Goal: Task Accomplishment & Management: Use online tool/utility

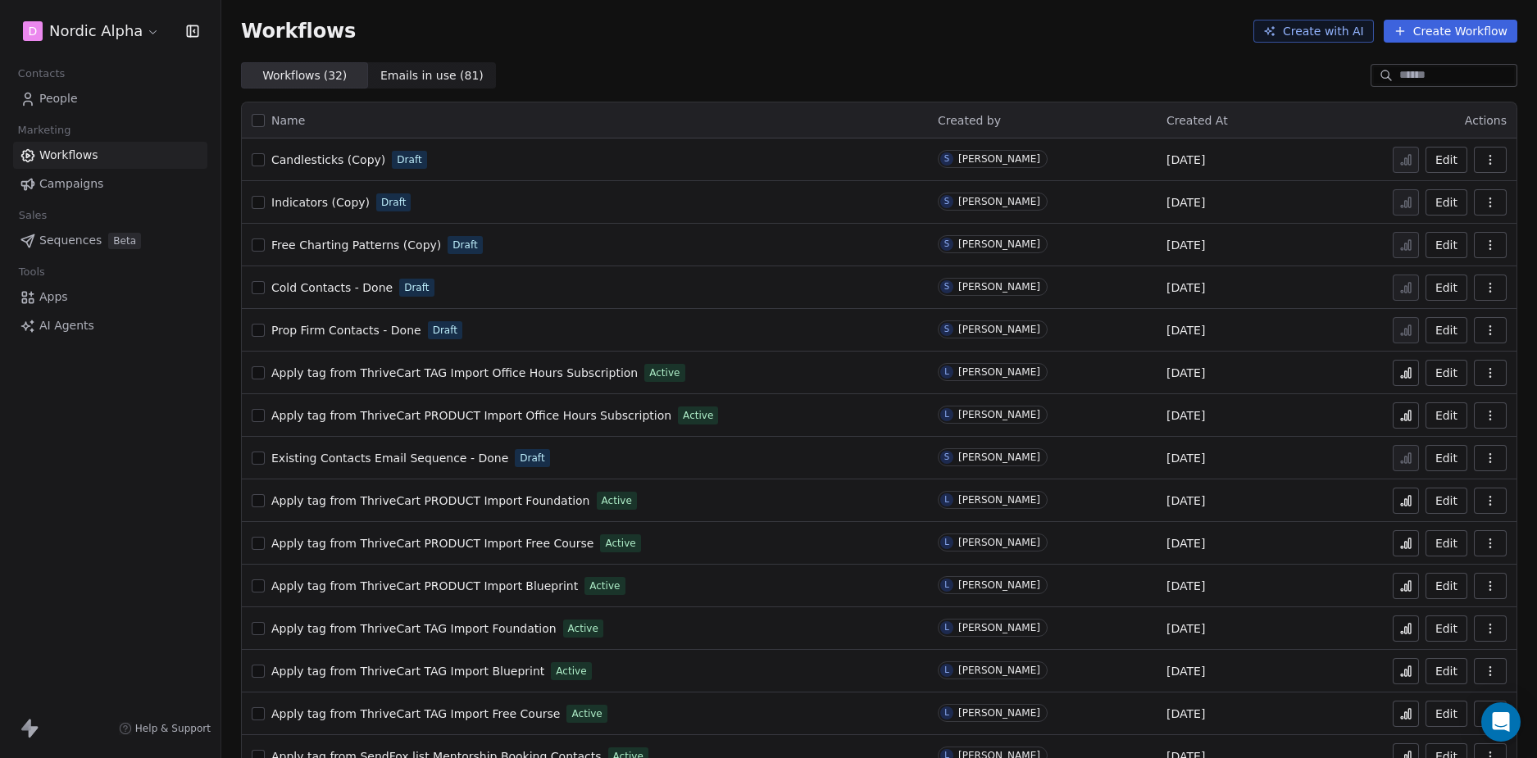
scroll to position [758, 0]
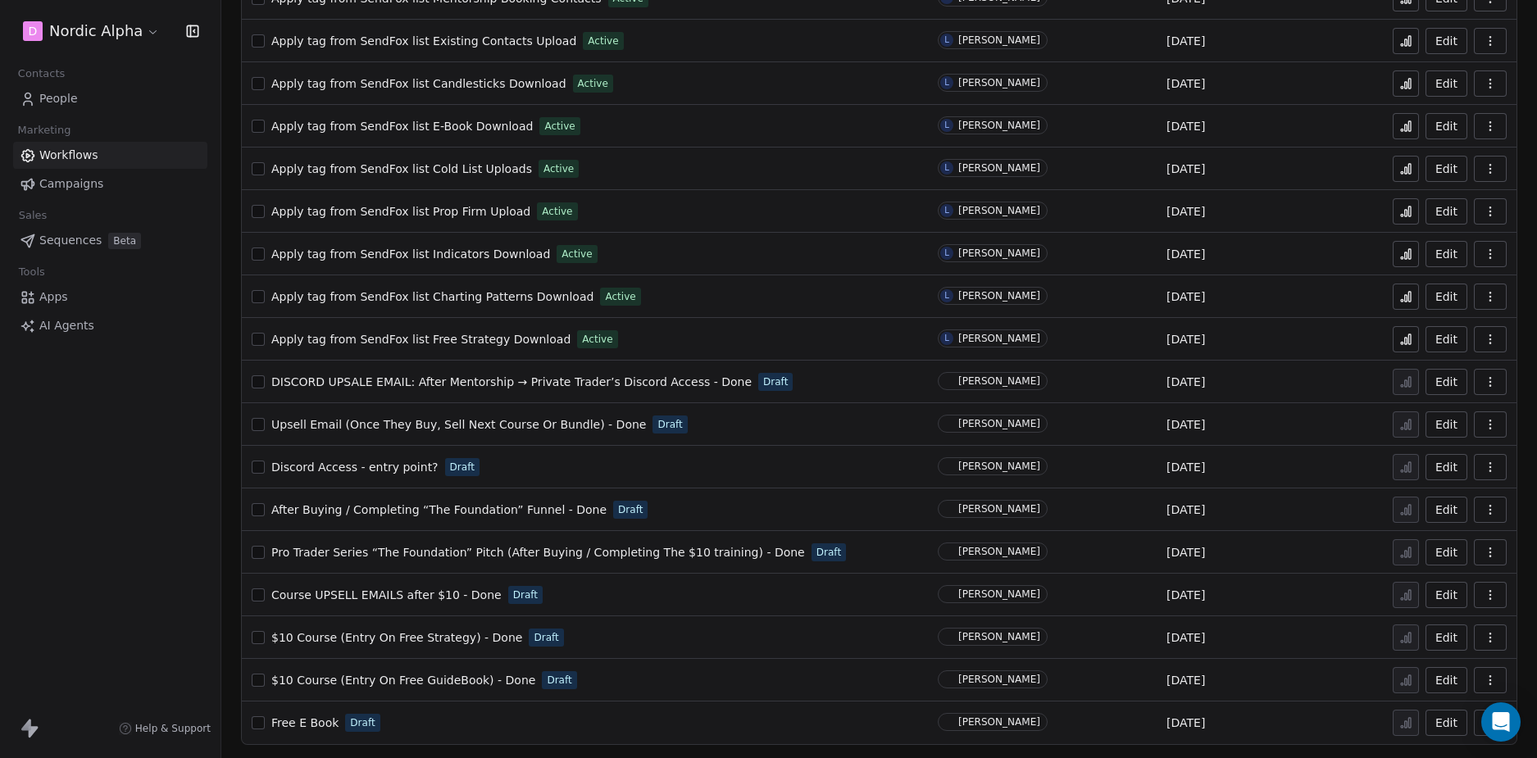
drag, startPoint x: 154, startPoint y: 587, endPoint x: 162, endPoint y: 586, distance: 8.2
click at [157, 587] on div "D Nordic Alpha Contacts People Marketing Workflows Campaigns Sales Sequences Be…" at bounding box center [110, 379] width 221 height 758
drag, startPoint x: 134, startPoint y: 611, endPoint x: 148, endPoint y: 600, distance: 17.5
click at [135, 610] on div "D Nordic Alpha Contacts People Marketing Workflows Campaigns Sales Sequences Be…" at bounding box center [110, 379] width 221 height 758
click at [167, 566] on div "D Nordic Alpha Contacts People Marketing Workflows Campaigns Sales Sequences Be…" at bounding box center [110, 379] width 221 height 758
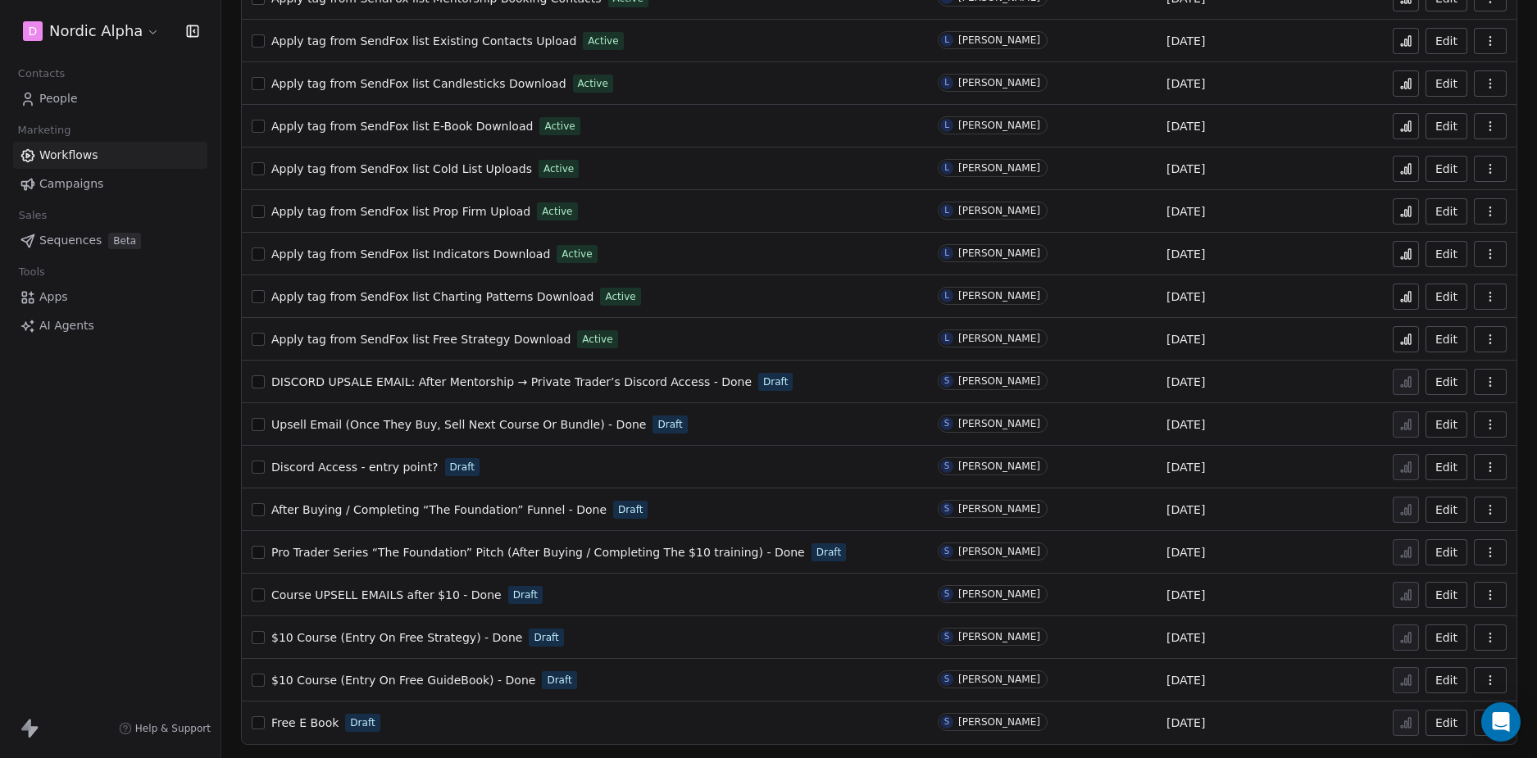
click at [167, 562] on div "D Nordic Alpha Contacts People Marketing Workflows Campaigns Sales Sequences Be…" at bounding box center [110, 379] width 221 height 758
click at [155, 475] on div "D Nordic Alpha Contacts People Marketing Workflows Campaigns Sales Sequences Be…" at bounding box center [110, 379] width 221 height 758
click at [160, 467] on div "D Nordic Alpha Contacts People Marketing Workflows Campaigns Sales Sequences Be…" at bounding box center [110, 379] width 221 height 758
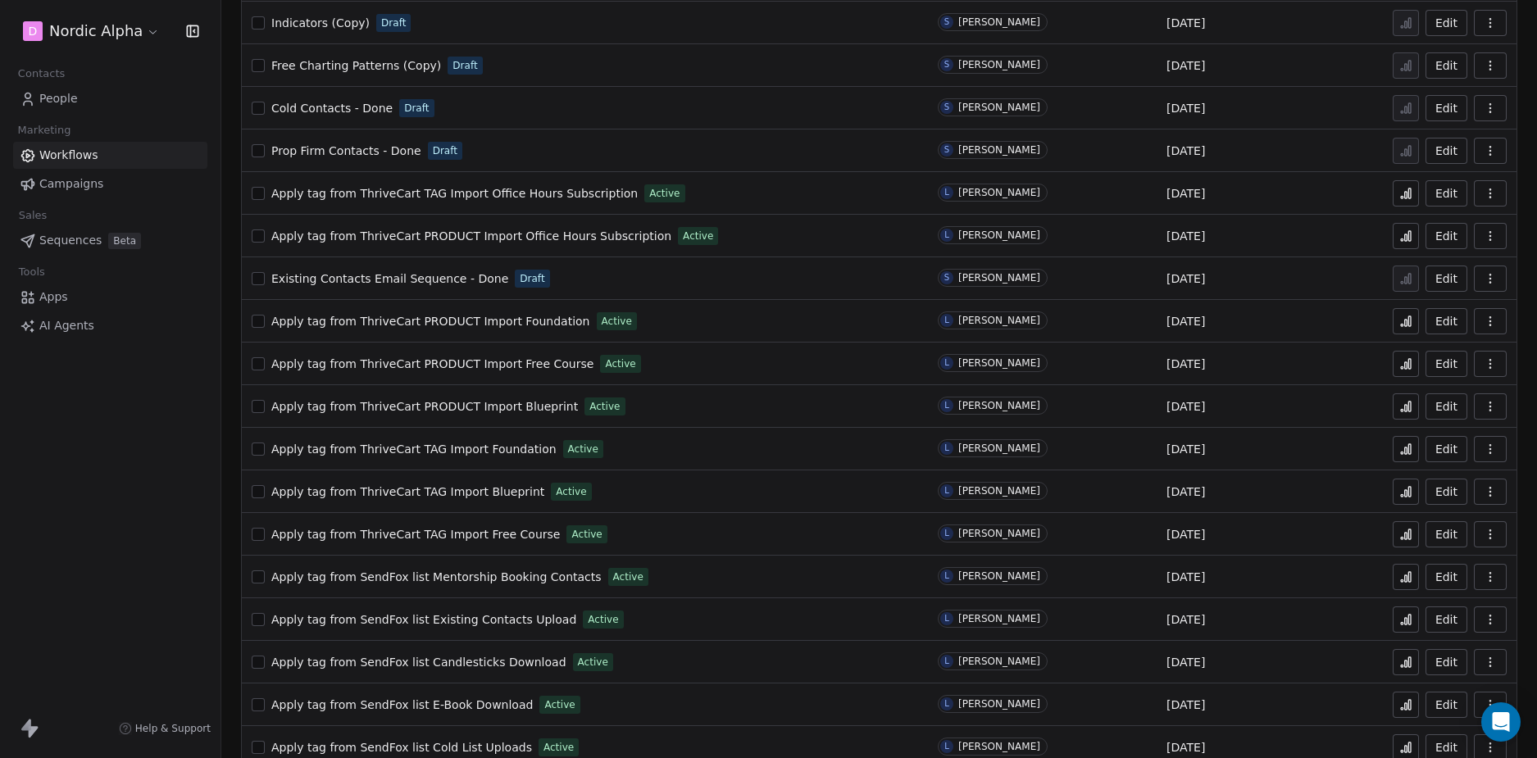
scroll to position [0, 0]
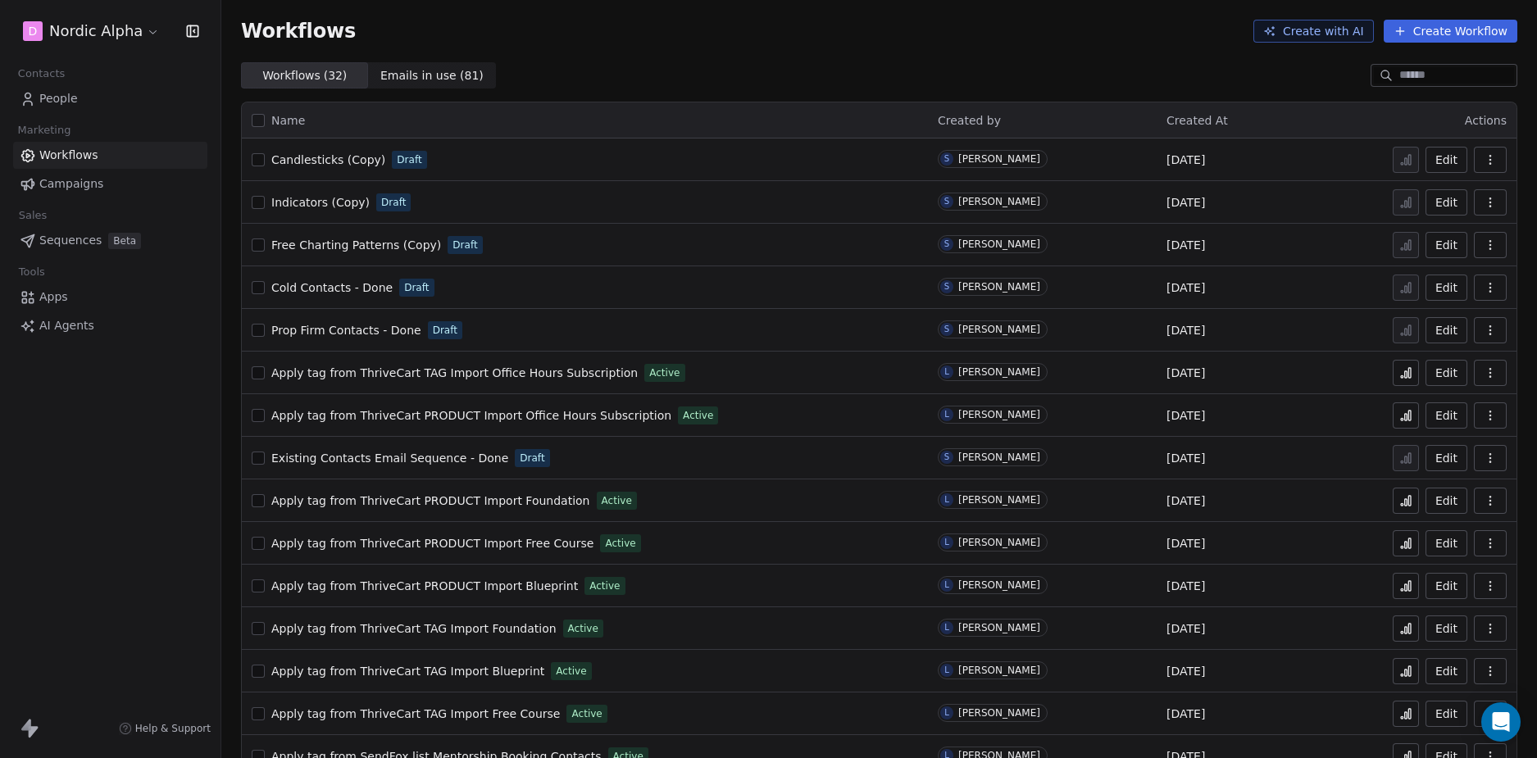
click at [1399, 82] on input at bounding box center [1456, 75] width 115 height 16
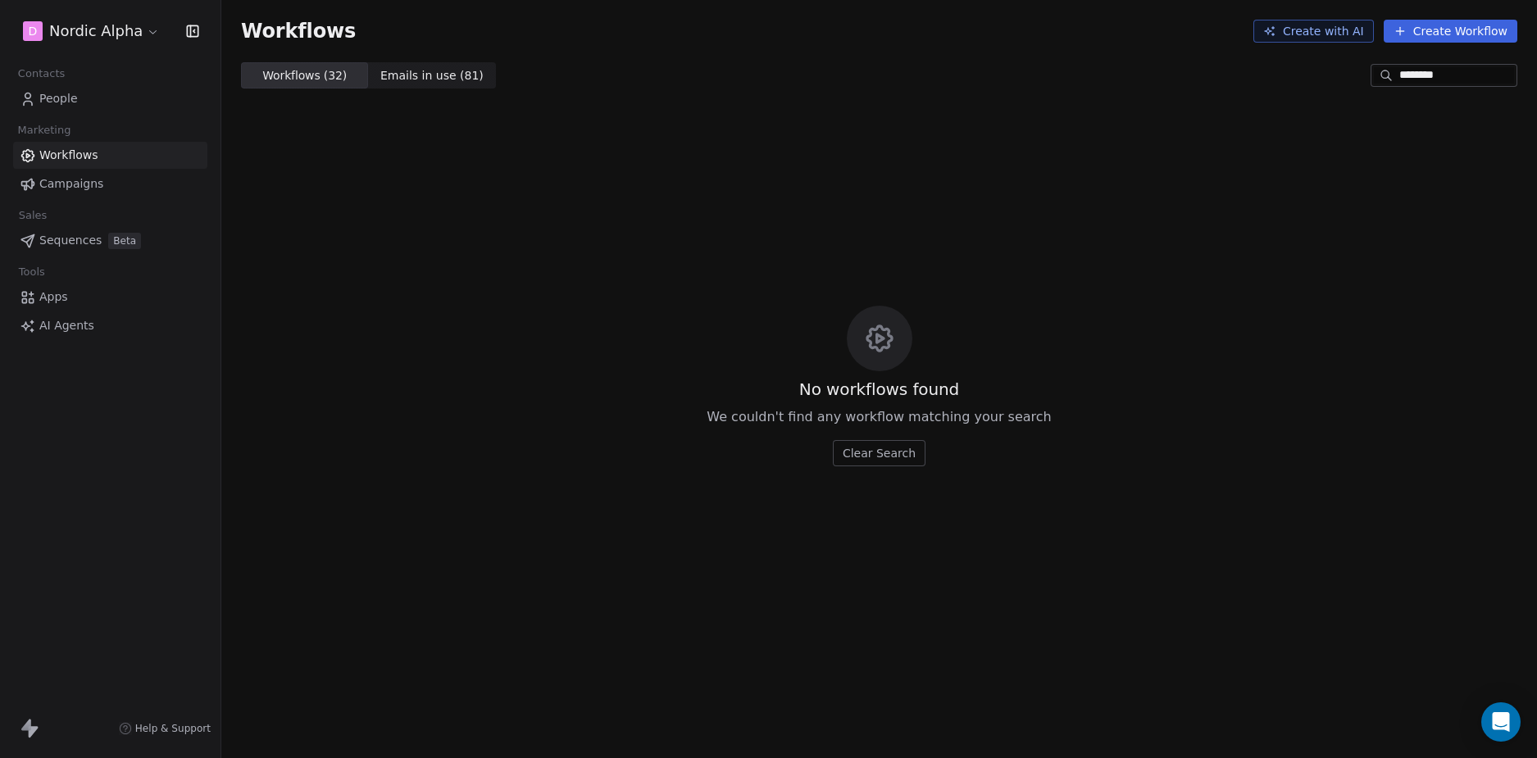
type input "*********"
click at [661, 29] on div "Workflows" at bounding box center [879, 31] width 1276 height 23
click at [793, 236] on div "No workflows found We couldn't find any workflow matching your search Clear Sea…" at bounding box center [879, 386] width 1316 height 594
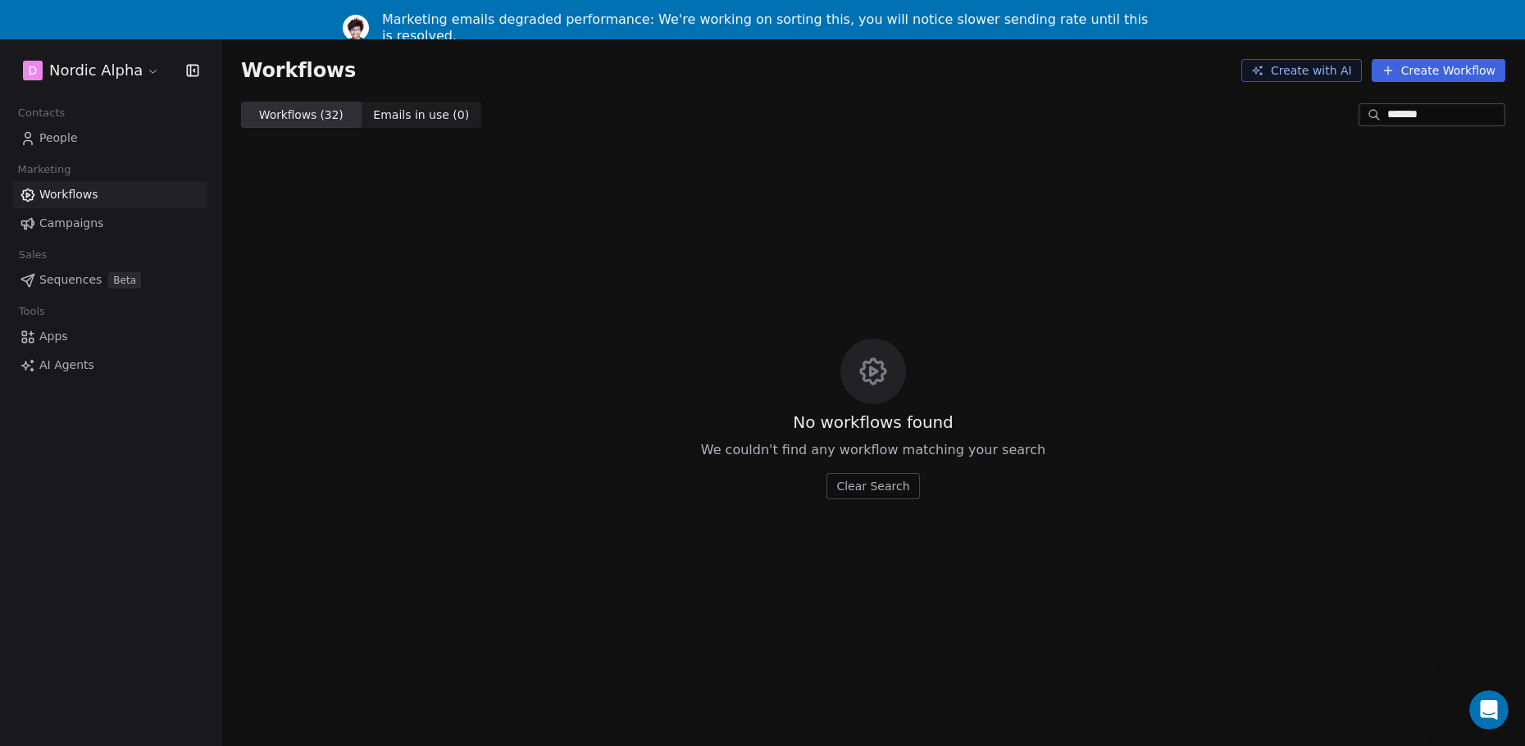
click at [871, 489] on button "Clear Search" at bounding box center [872, 486] width 93 height 26
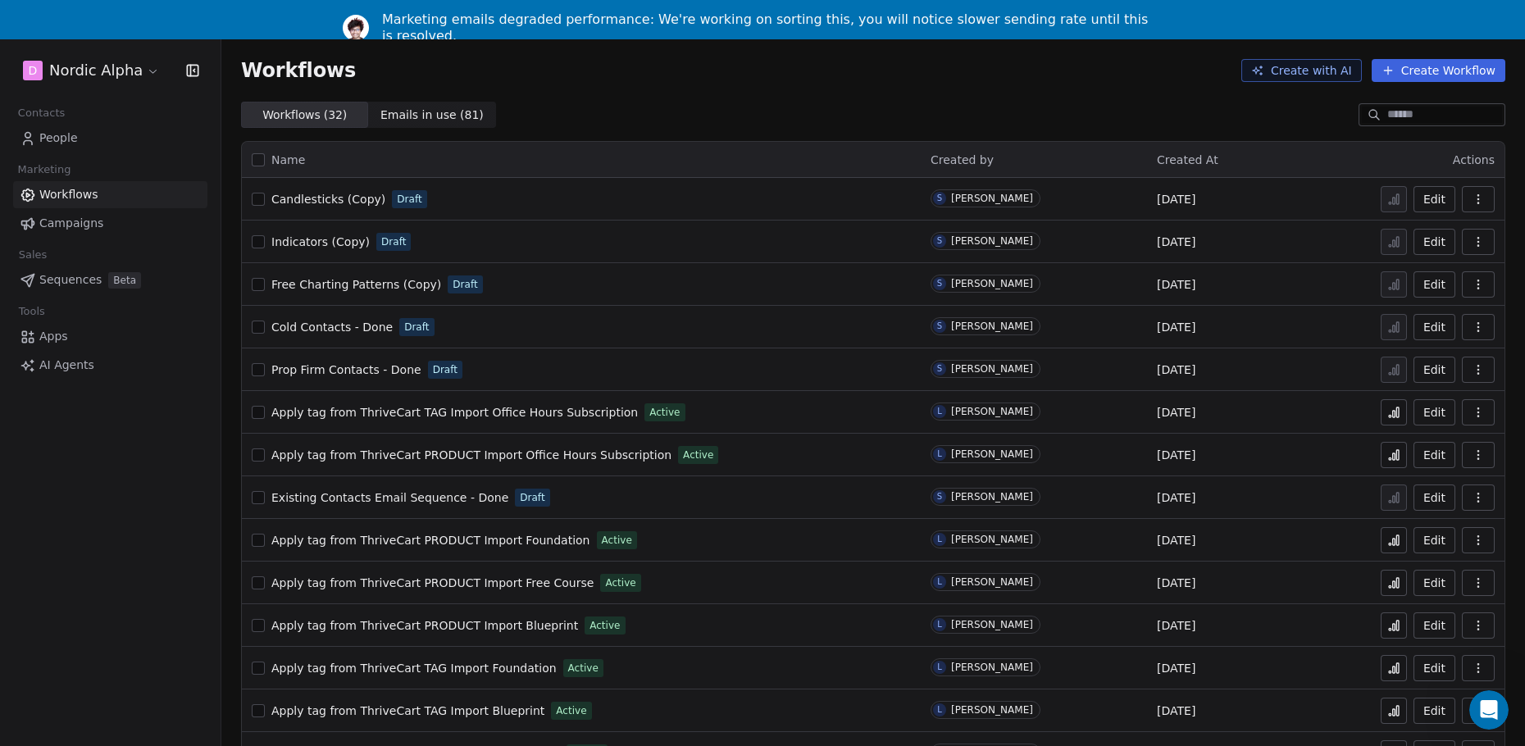
click at [828, 98] on div "Workflows Create with AI Create Workflow" at bounding box center [873, 70] width 1304 height 62
click at [840, 98] on div "Workflows Create with AI Create Workflow" at bounding box center [873, 70] width 1304 height 62
click at [839, 98] on div "Workflows Create with AI Create Workflow" at bounding box center [873, 70] width 1304 height 62
click at [509, 19] on div "Marketing emails degraded performance: We're working on sorting this, you will …" at bounding box center [769, 27] width 774 height 33
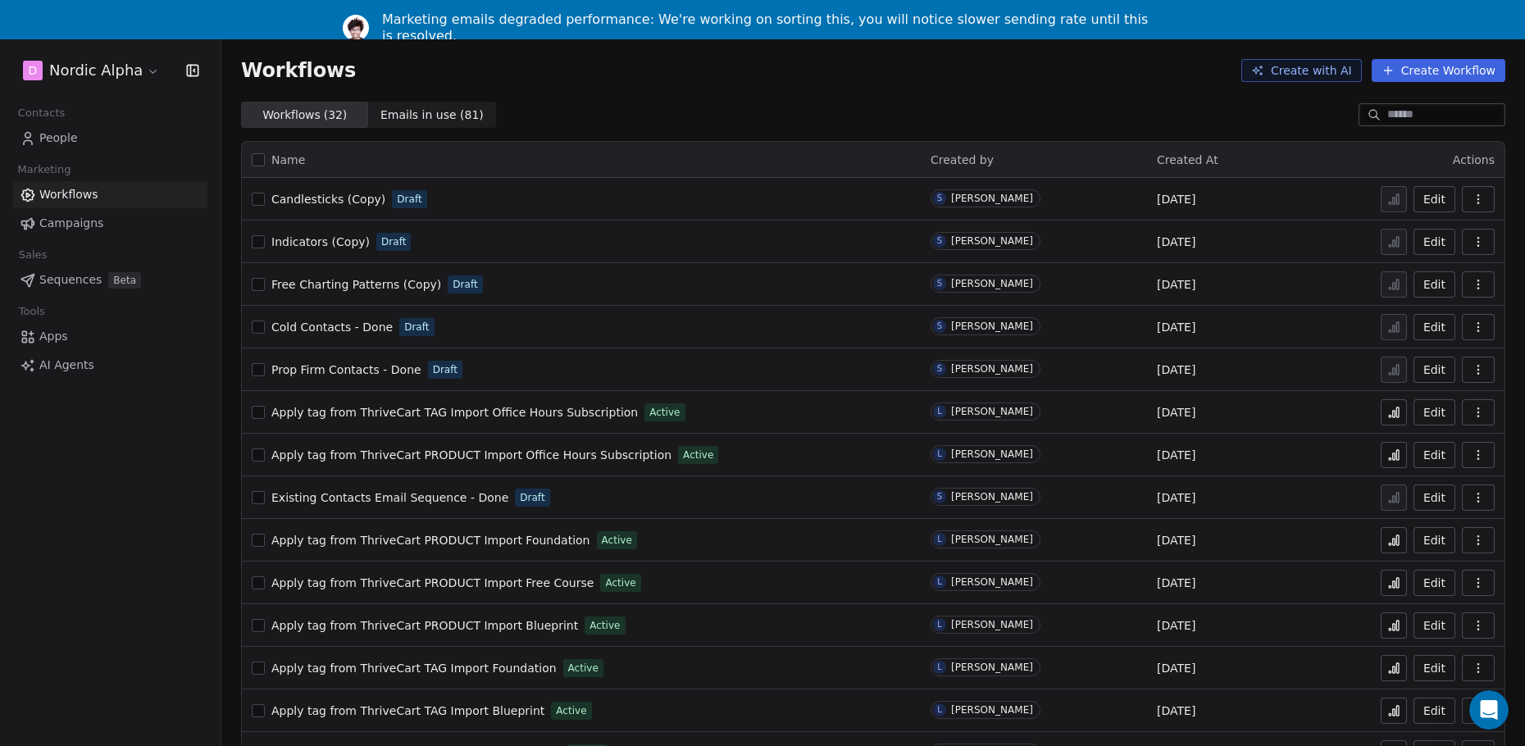
click at [717, 17] on div "Marketing emails degraded performance: We're working on sorting this, you will …" at bounding box center [769, 27] width 774 height 33
click at [738, 111] on div "Workflows ( 32 ) Workflows ( 32 ) Emails in use ( 81 ) Emails in use ( 81 )" at bounding box center [873, 115] width 1304 height 26
drag, startPoint x: 160, startPoint y: 495, endPoint x: 130, endPoint y: 416, distance: 84.8
click at [158, 494] on div "D Nordic Alpha Contacts People Marketing Workflows Campaigns Sales Sequences Be…" at bounding box center [110, 412] width 221 height 746
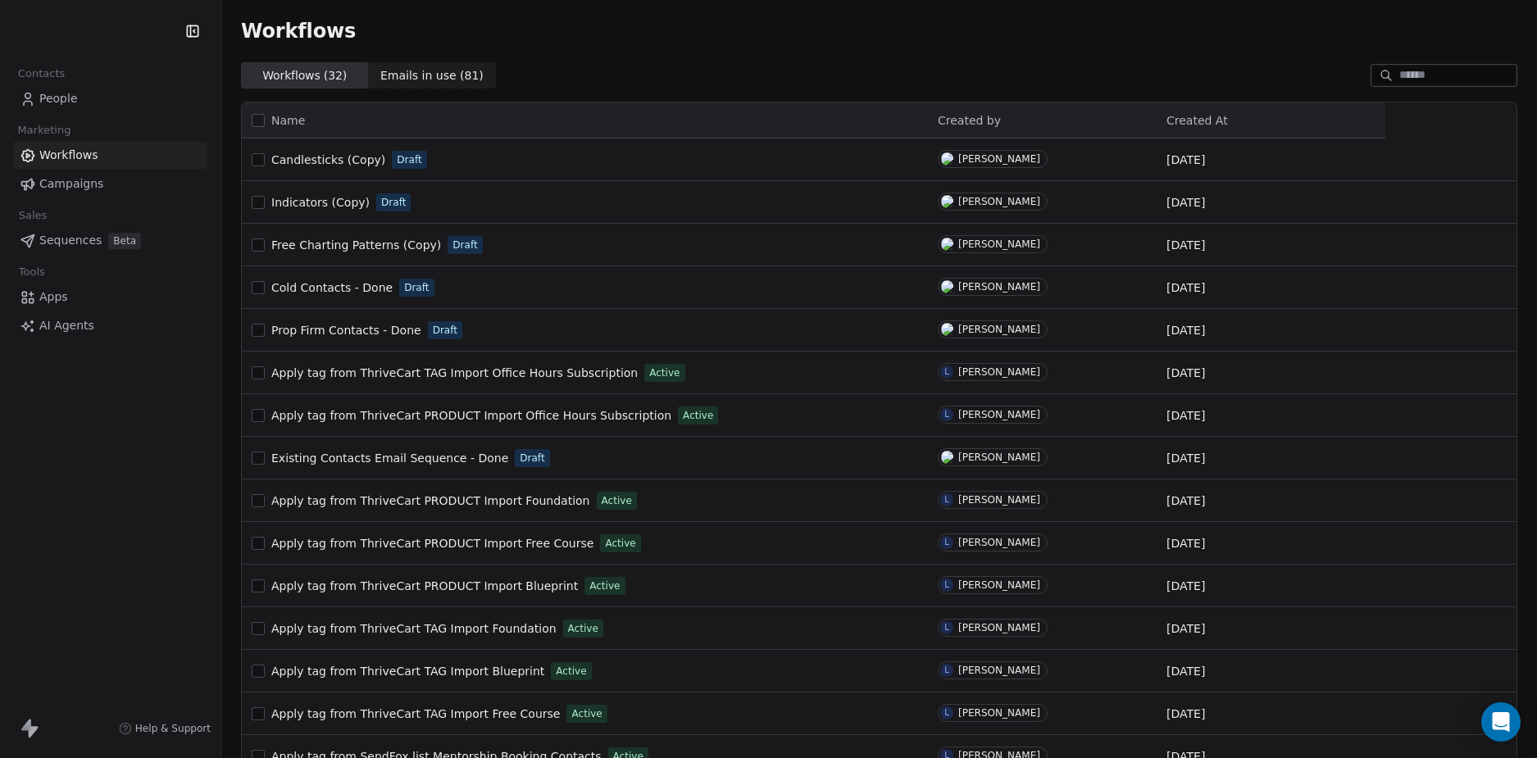
click at [112, 532] on div "Contacts People Marketing Workflows Campaigns Sales Sequences Beta Tools Apps A…" at bounding box center [110, 379] width 221 height 758
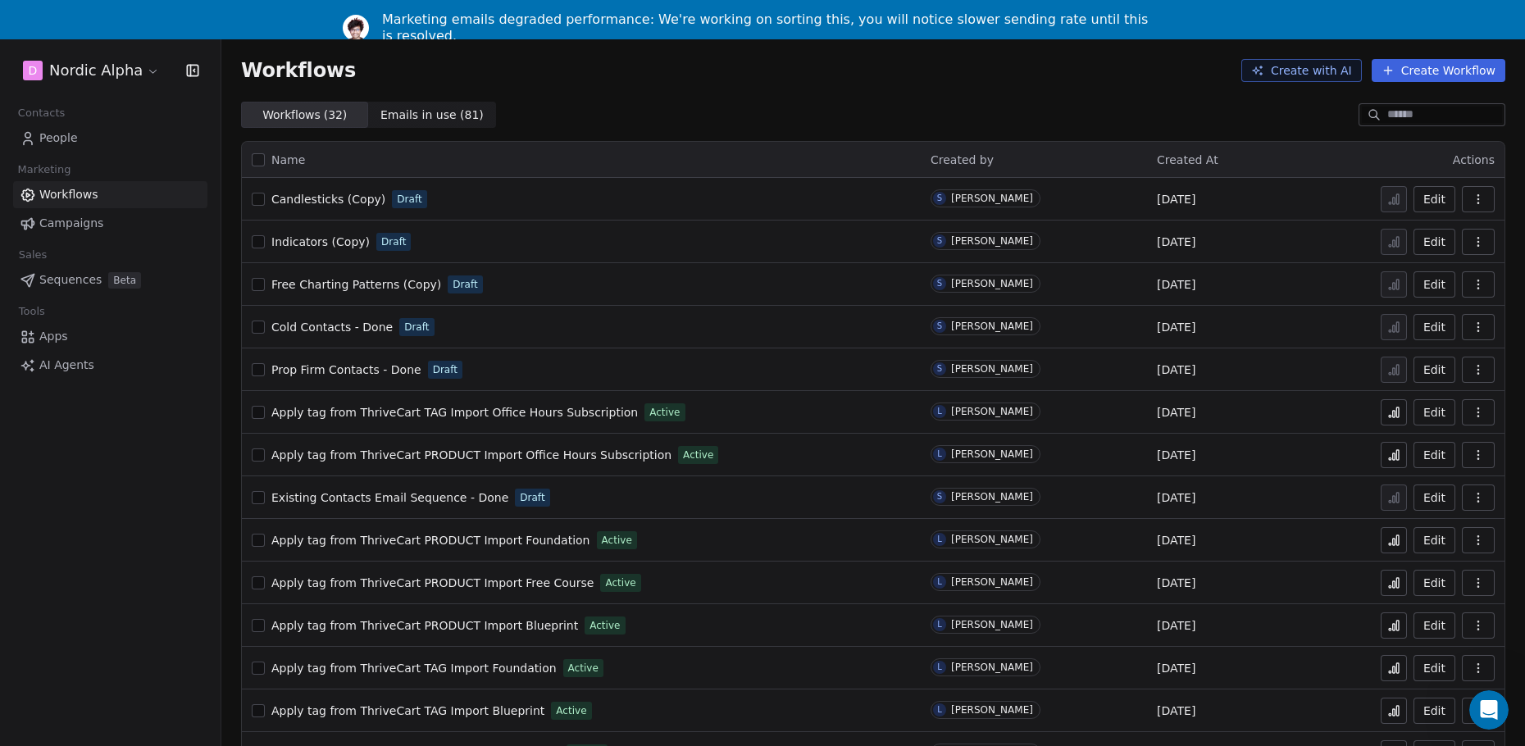
click at [767, 111] on div "Workflows ( 32 ) Workflows ( 32 ) Emails in use ( 81 ) Emails in use ( 81 )" at bounding box center [873, 115] width 1304 height 26
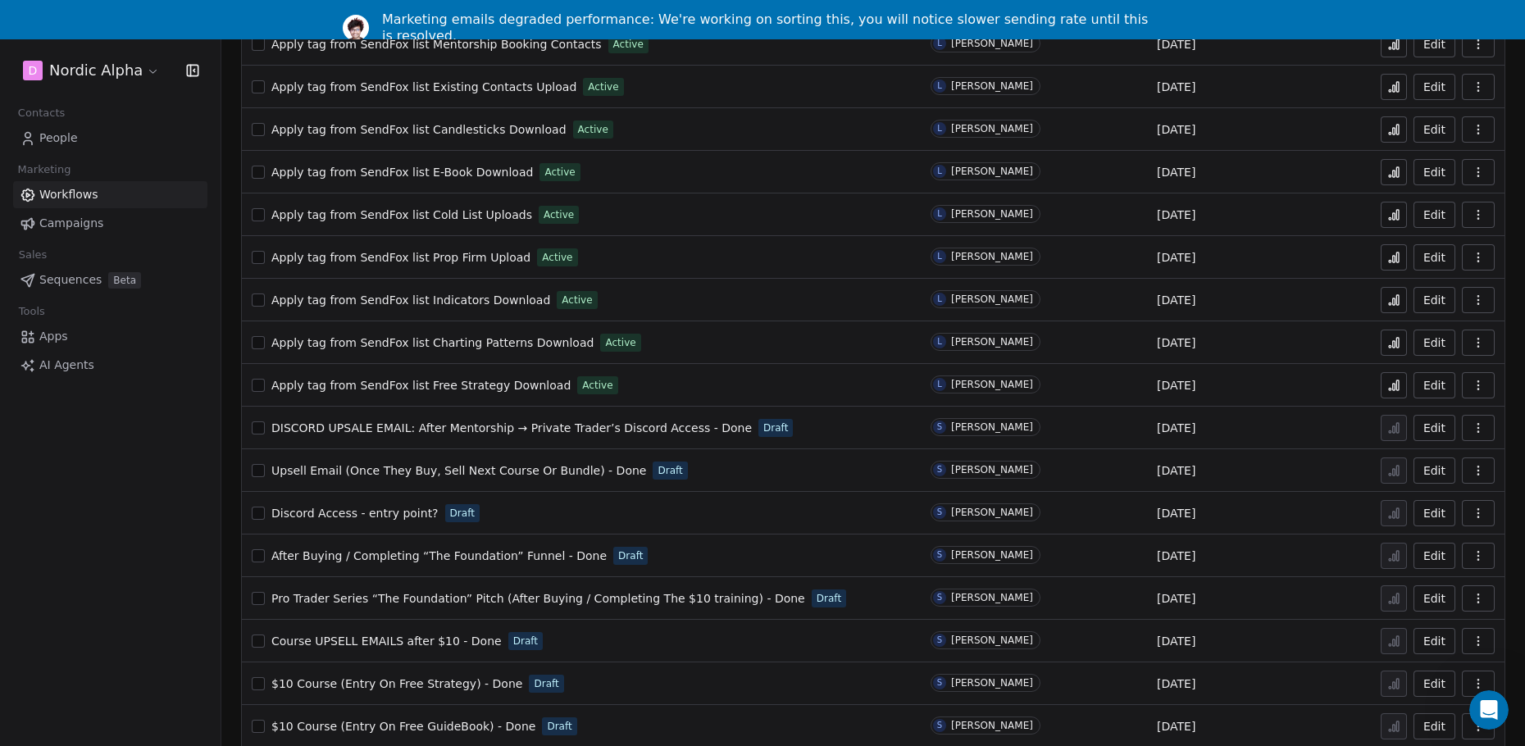
scroll to position [758, 0]
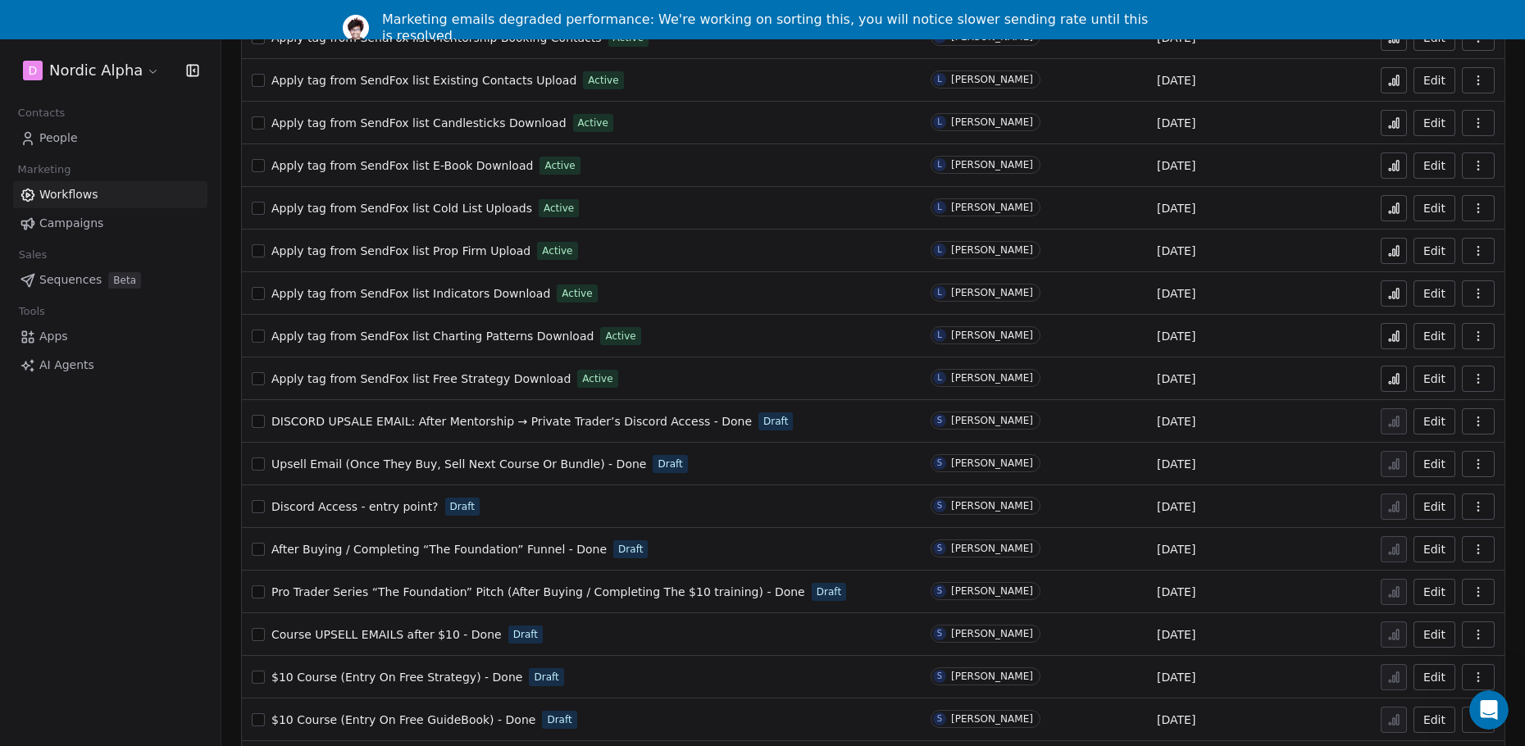
click at [172, 503] on div "D Nordic Alpha Contacts People Marketing Workflows Campaigns Sales Sequences Be…" at bounding box center [110, 412] width 221 height 746
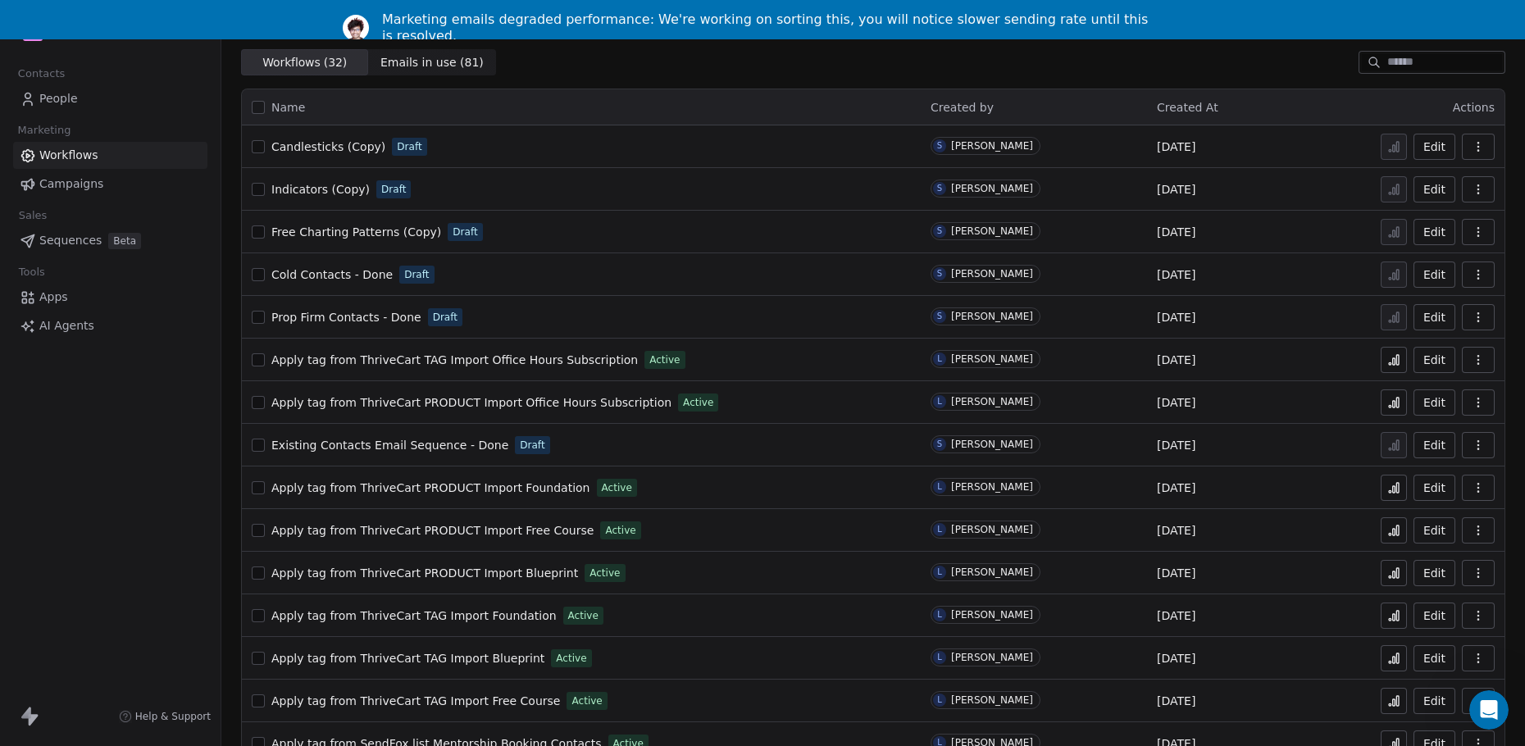
scroll to position [0, 0]
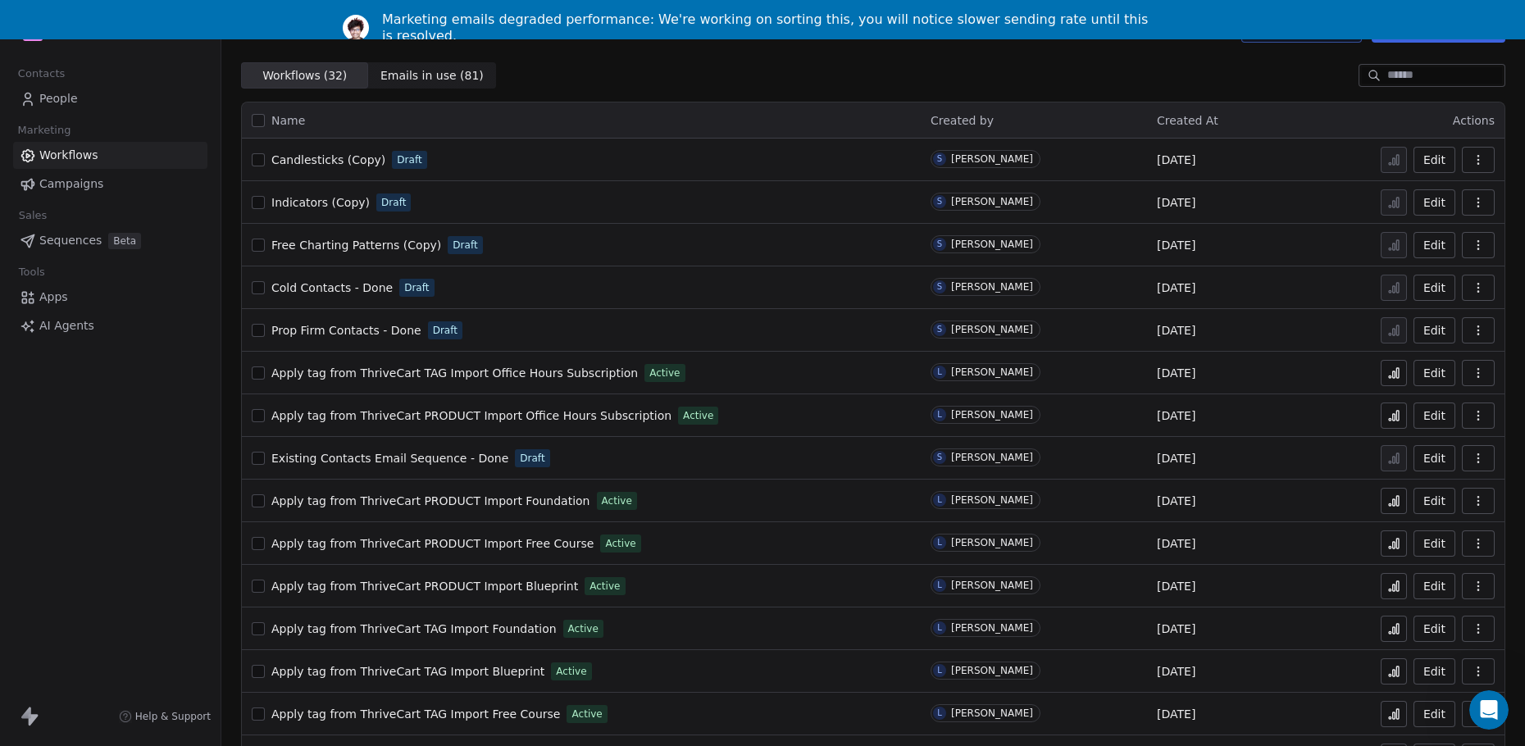
click at [122, 499] on div "D Nordic Alpha Contacts People Marketing Workflows Campaigns Sales Sequences Be…" at bounding box center [110, 373] width 221 height 746
click at [157, 454] on div "D Nordic Alpha Contacts People Marketing Workflows Campaigns Sales Sequences Be…" at bounding box center [110, 373] width 221 height 746
click at [148, 472] on div "D Nordic Alpha Contacts People Marketing Workflows Campaigns Sales Sequences Be…" at bounding box center [110, 373] width 221 height 746
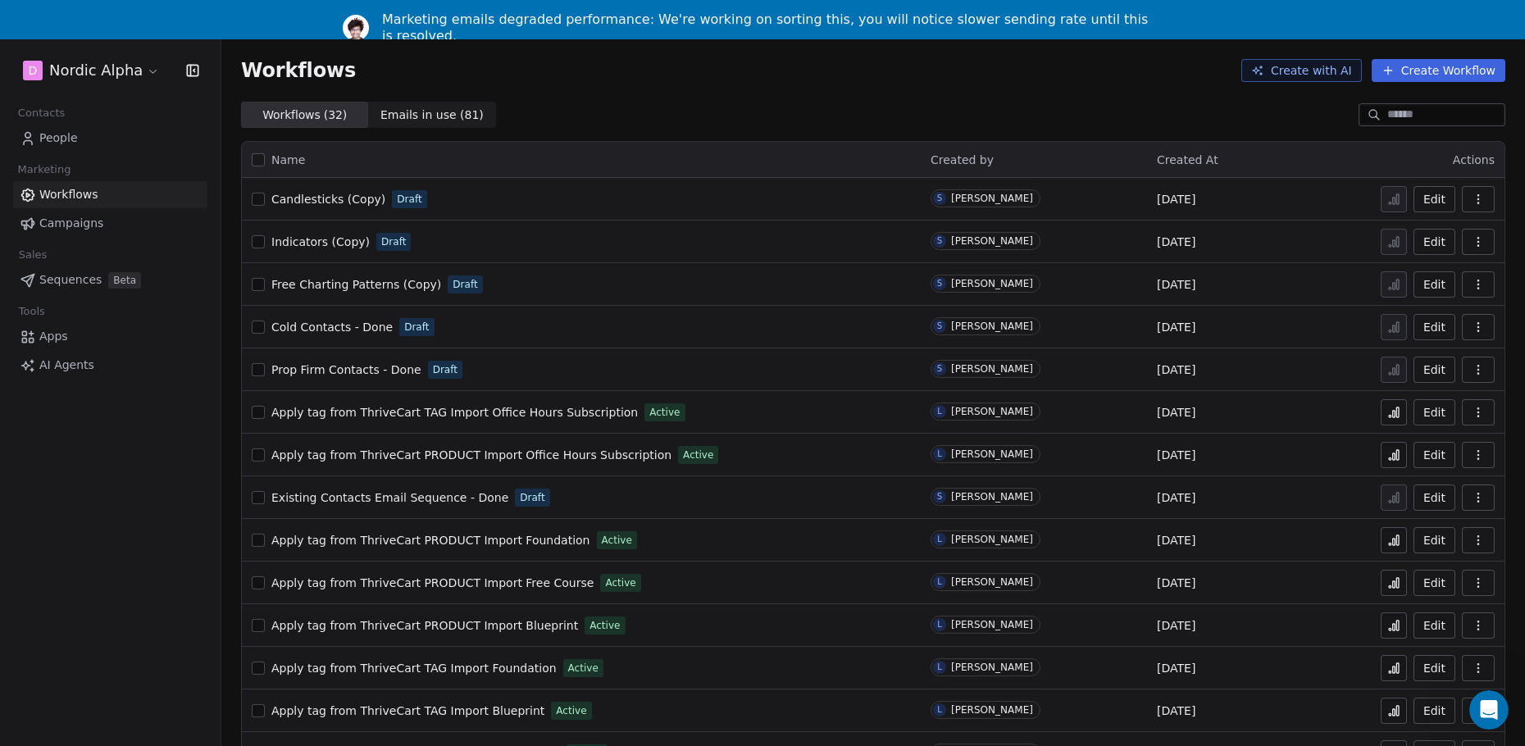
click at [427, 107] on span "Emails in use ( 81 )" at bounding box center [431, 115] width 103 height 17
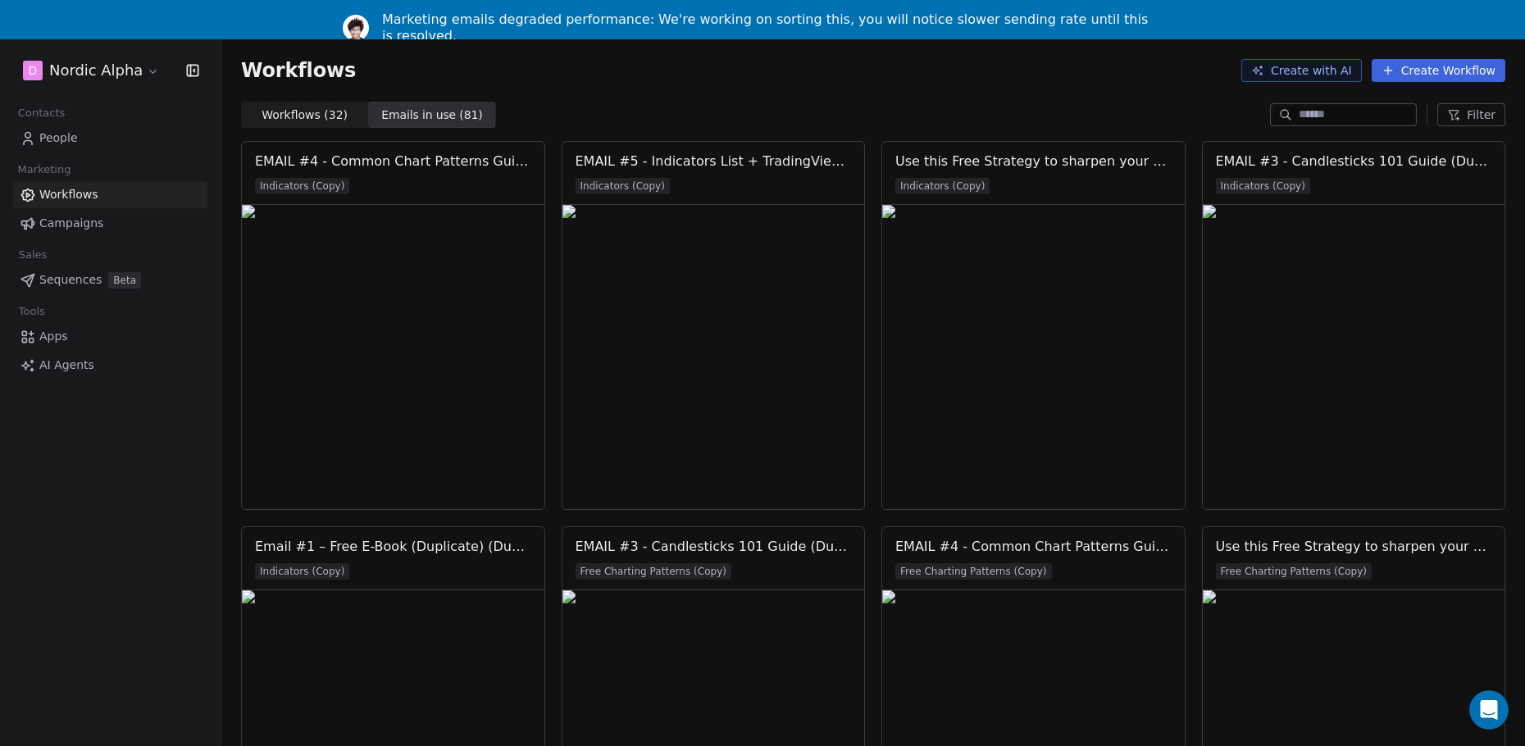
click at [779, 125] on div "Workflows ( 32 ) Workflows ( 32 ) Emails in use ( 81 ) Emails in use ( 81 ) Fil…" at bounding box center [873, 115] width 1304 height 26
click at [1331, 116] on input at bounding box center [1356, 115] width 115 height 16
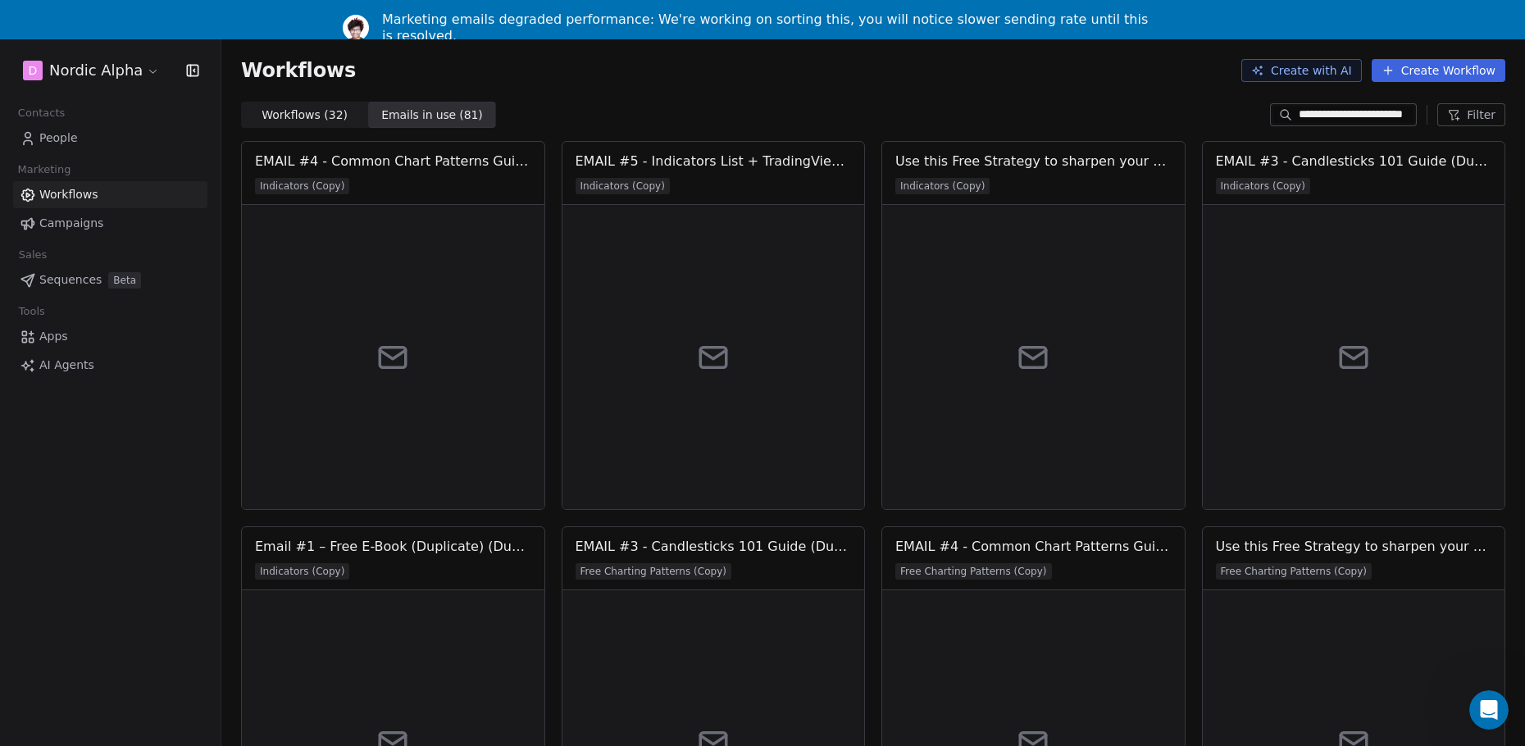
type input "**********"
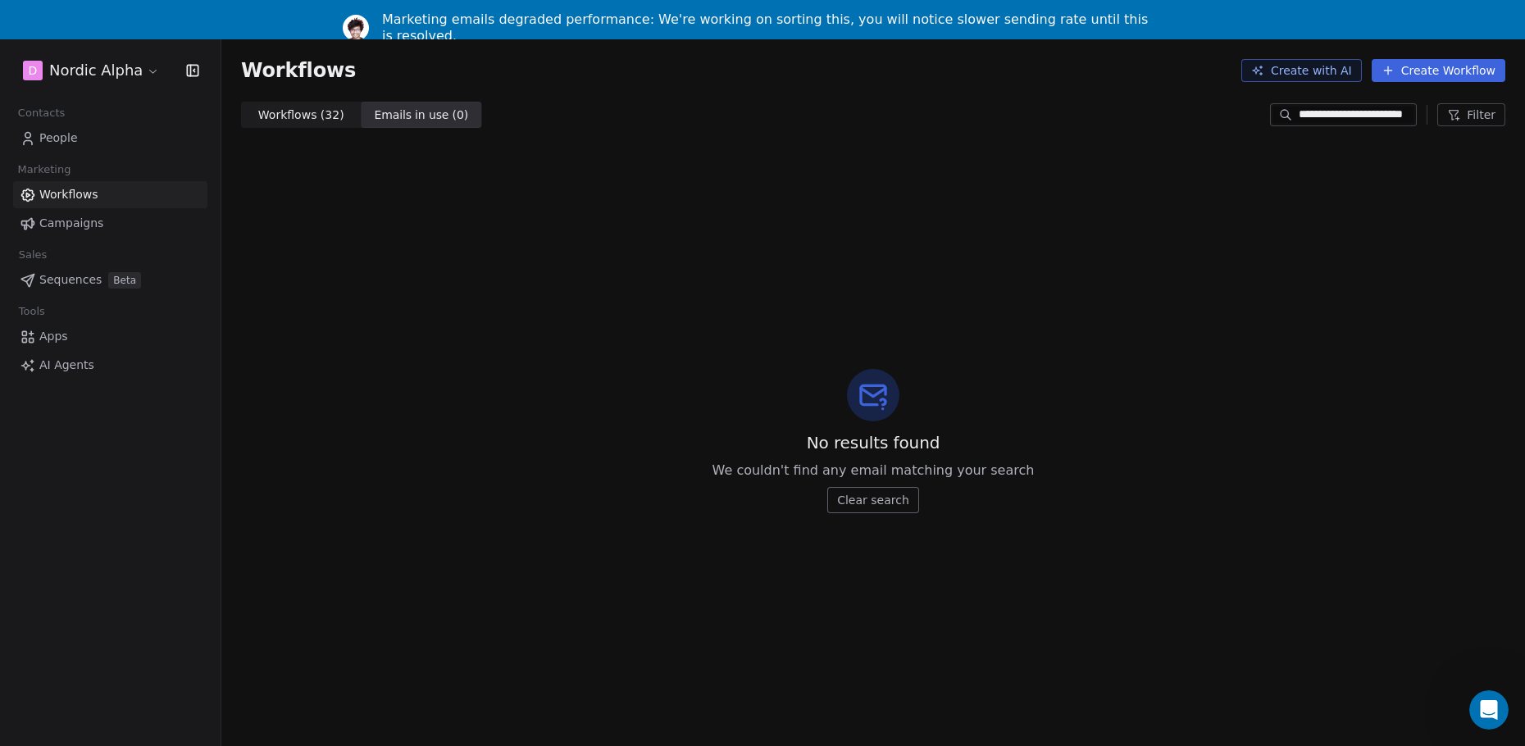
click at [880, 504] on button "Clear search" at bounding box center [873, 500] width 92 height 26
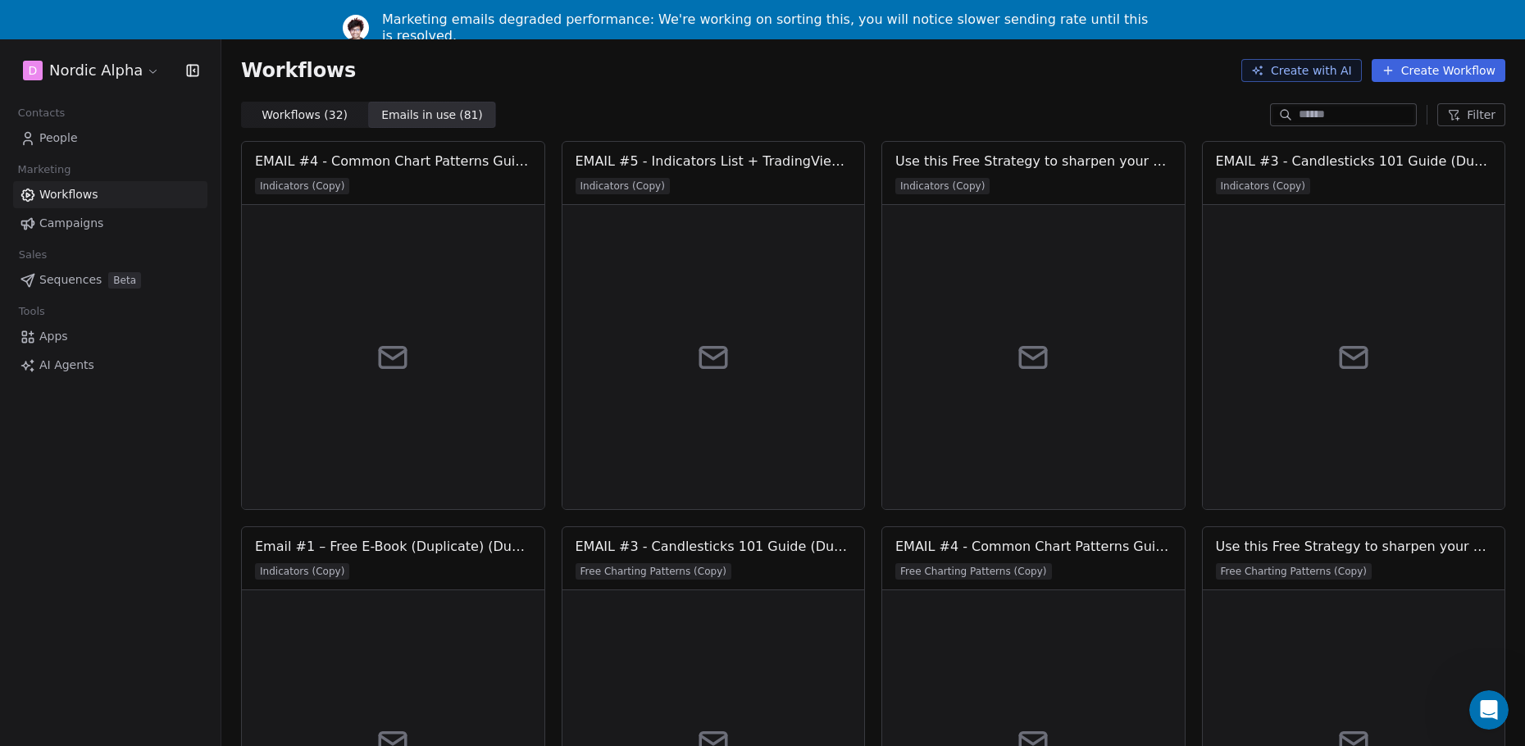
click at [108, 526] on div "D Nordic Alpha Contacts People Marketing Workflows Campaigns Sales Sequences Be…" at bounding box center [110, 412] width 221 height 746
click at [102, 189] on link "Workflows" at bounding box center [110, 194] width 194 height 27
click at [275, 110] on span "Workflows ( 32 )" at bounding box center [305, 115] width 86 height 17
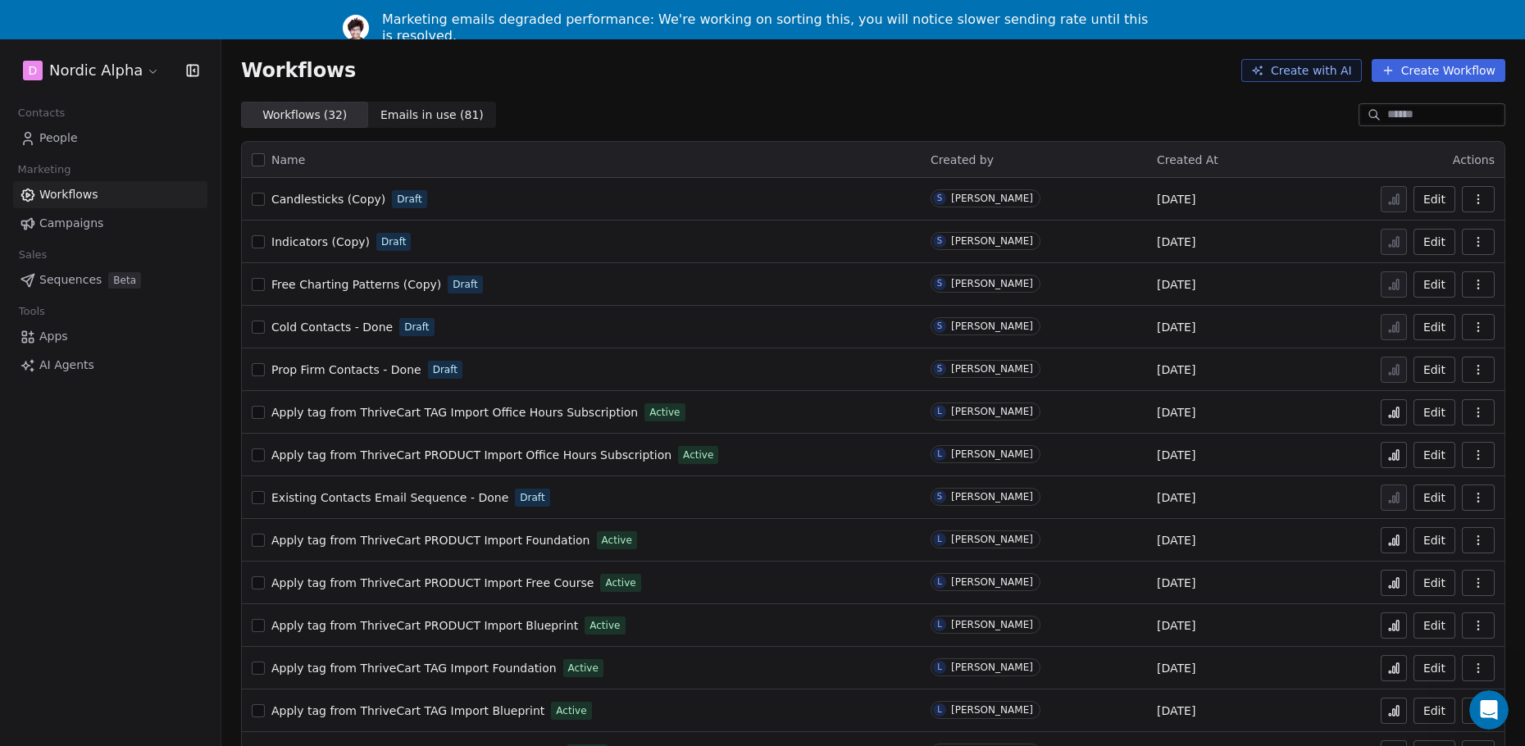
click at [116, 516] on div "D Nordic Alpha Contacts People Marketing Workflows Campaigns Sales Sequences Be…" at bounding box center [110, 412] width 221 height 746
click at [88, 497] on div "D Nordic Alpha Contacts People Marketing Workflows Campaigns Sales Sequences Be…" at bounding box center [110, 412] width 221 height 746
click at [89, 496] on div "D Nordic Alpha Contacts People Marketing Workflows Campaigns Sales Sequences Be…" at bounding box center [110, 412] width 221 height 746
click at [91, 498] on div "D Nordic Alpha Contacts People Marketing Workflows Campaigns Sales Sequences Be…" at bounding box center [110, 412] width 221 height 746
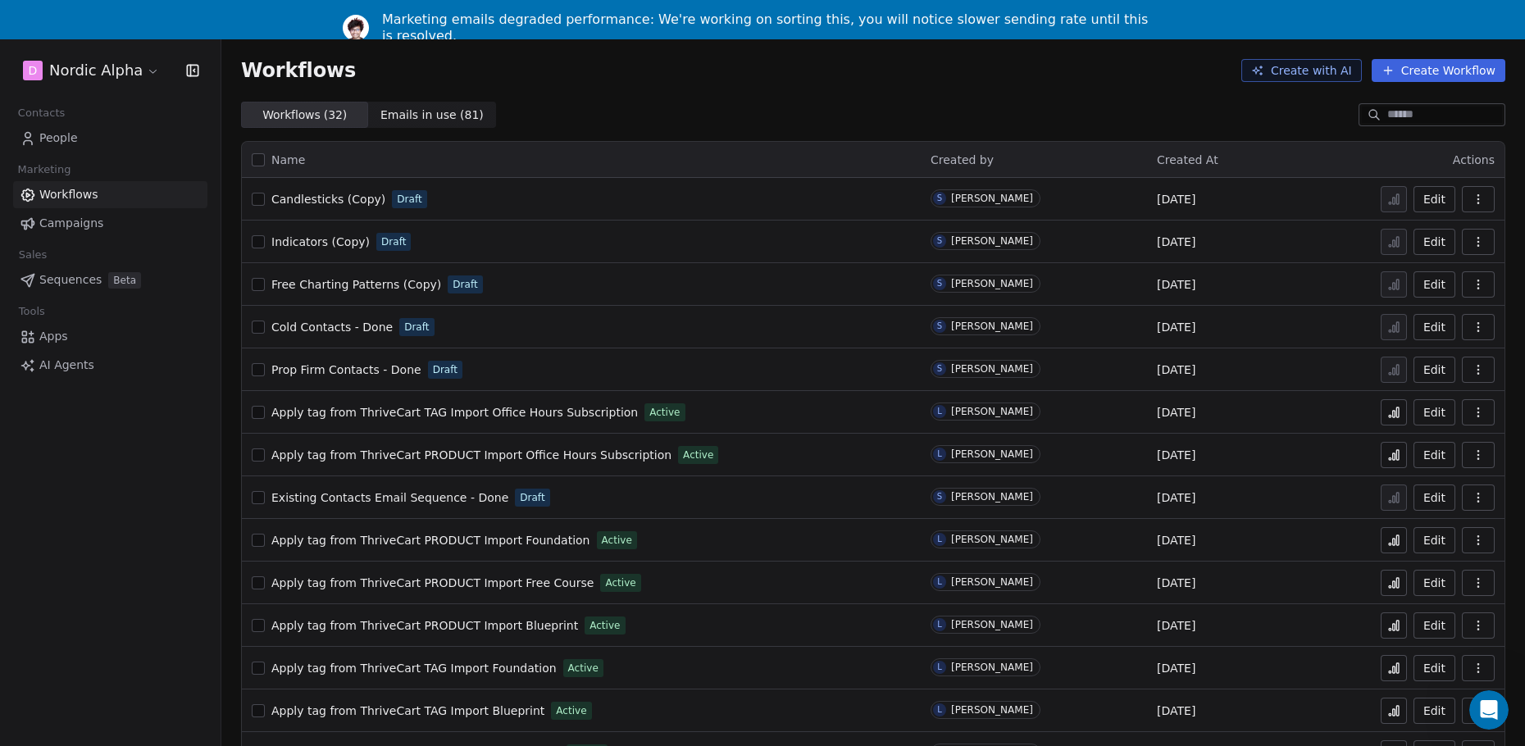
click at [102, 500] on div "D Nordic Alpha Contacts People Marketing Workflows Campaigns Sales Sequences Be…" at bounding box center [110, 412] width 221 height 746
click at [106, 557] on div "D Nordic Alpha Contacts People Marketing Workflows Campaigns Sales Sequences Be…" at bounding box center [110, 412] width 221 height 746
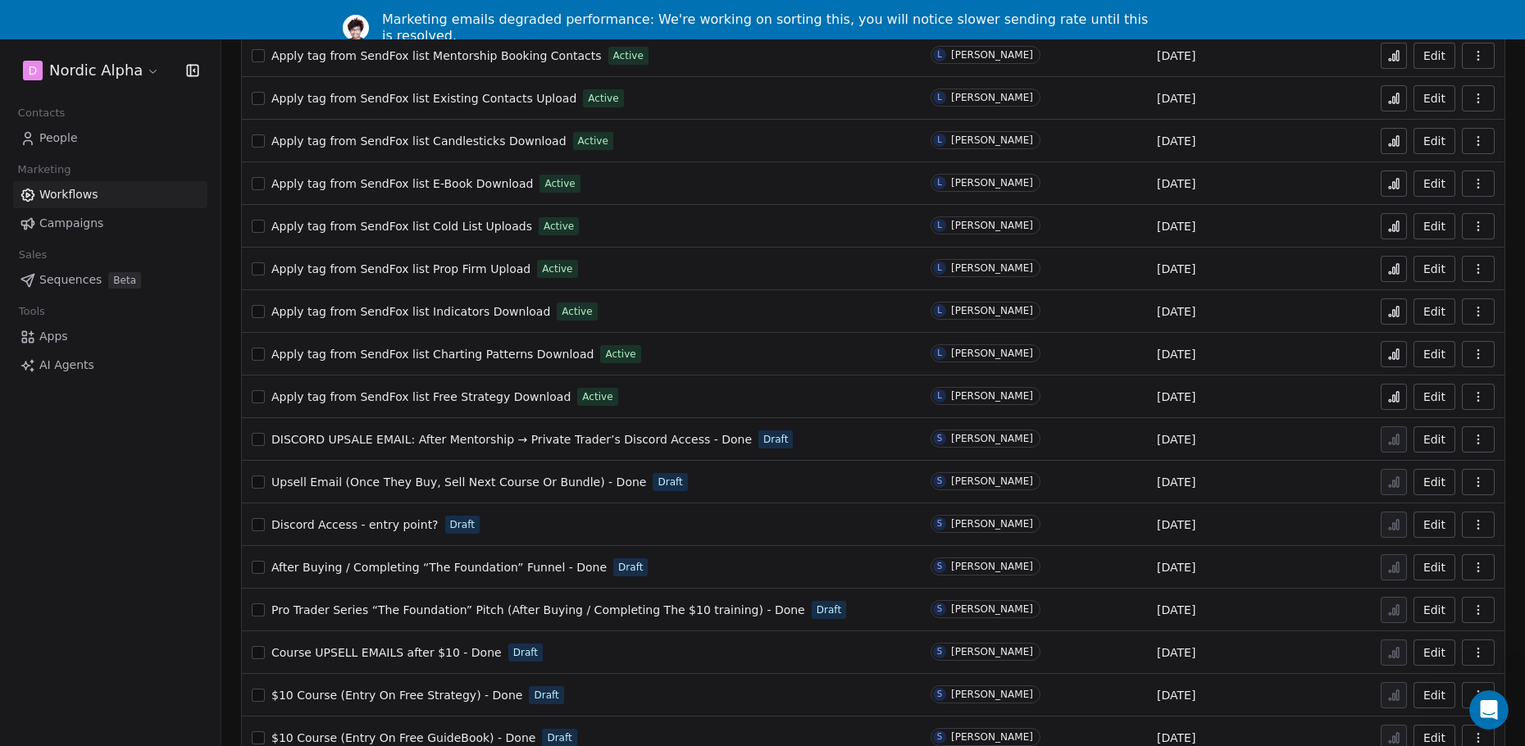
scroll to position [758, 0]
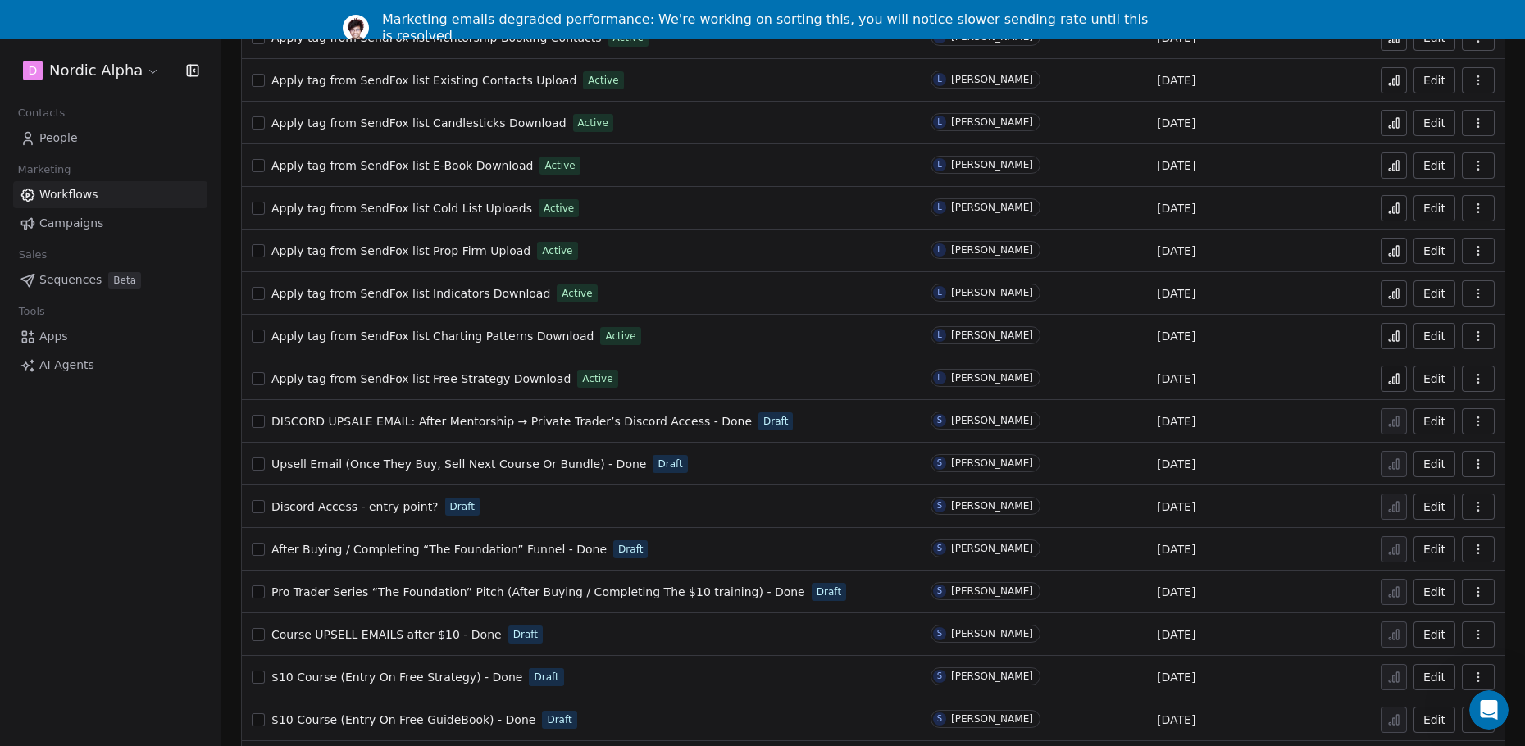
click at [374, 510] on span "Discord Access - entry point?" at bounding box center [354, 506] width 167 height 13
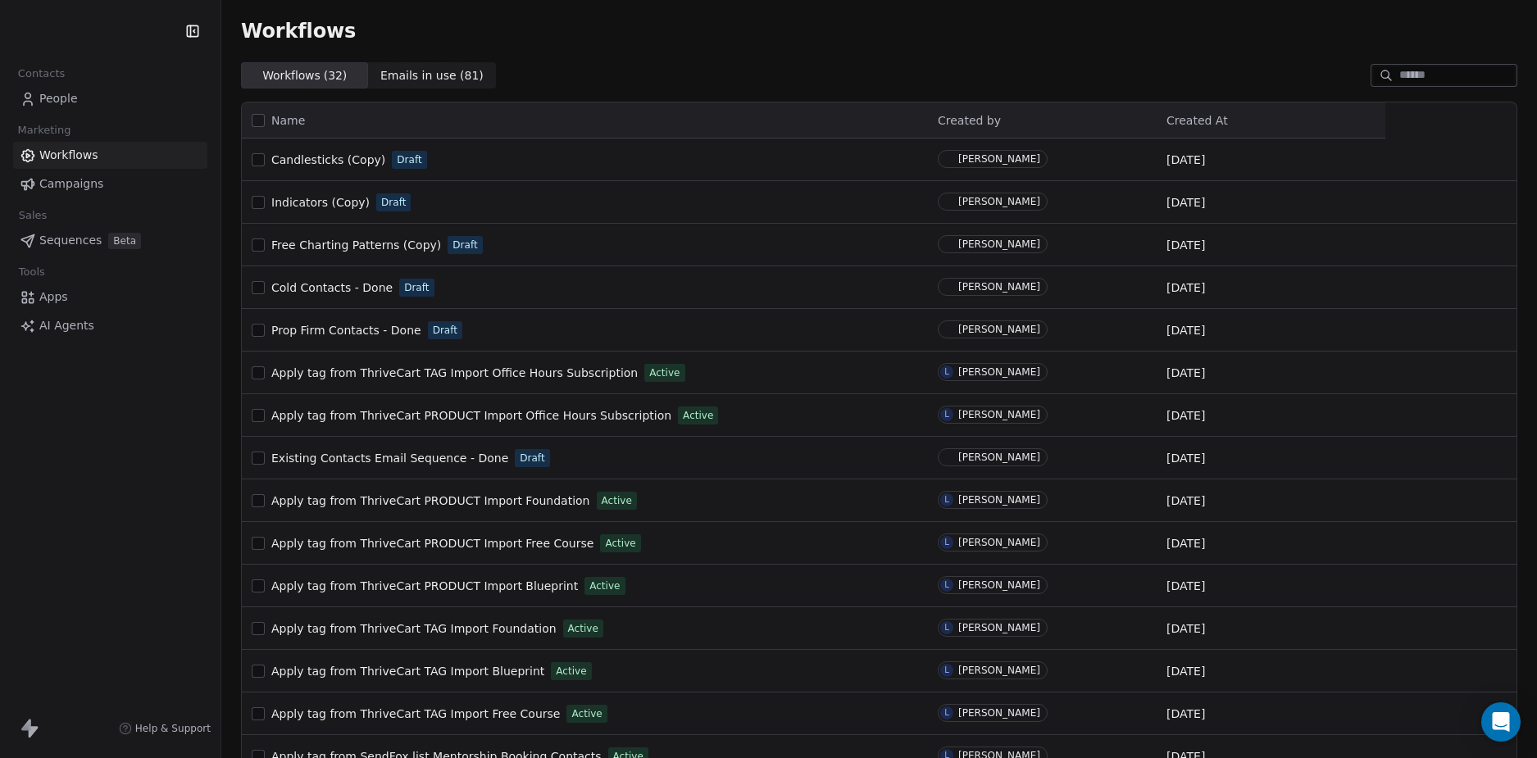
click at [188, 528] on div "Contacts People Marketing Workflows Campaigns Sales Sequences Beta Tools Apps A…" at bounding box center [110, 379] width 221 height 758
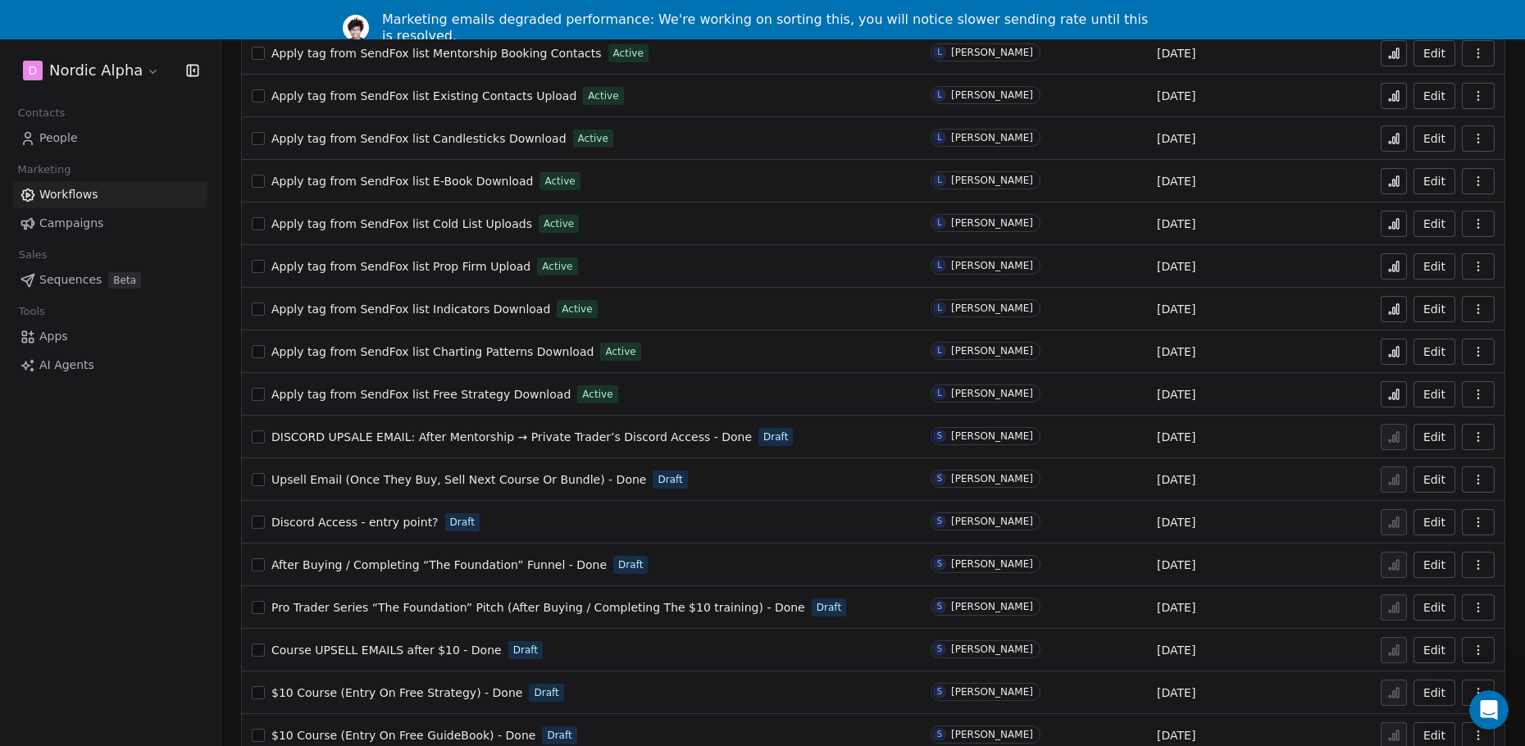
scroll to position [758, 0]
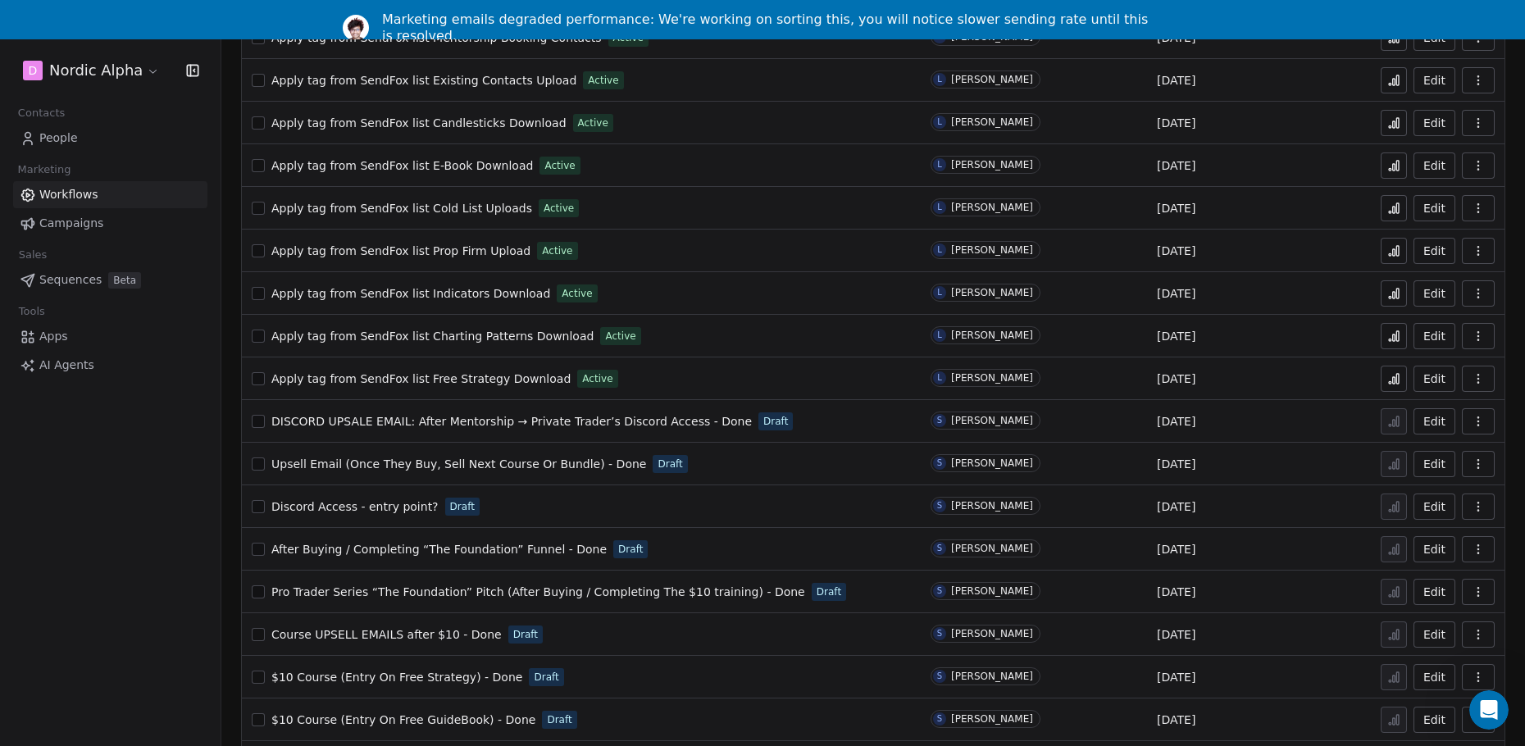
click at [576, 503] on div "Discord Access - entry point? Draft" at bounding box center [581, 506] width 659 height 23
click at [1486, 510] on button "button" at bounding box center [1478, 507] width 33 height 26
click at [1436, 571] on span "Duplicate" at bounding box center [1436, 572] width 55 height 16
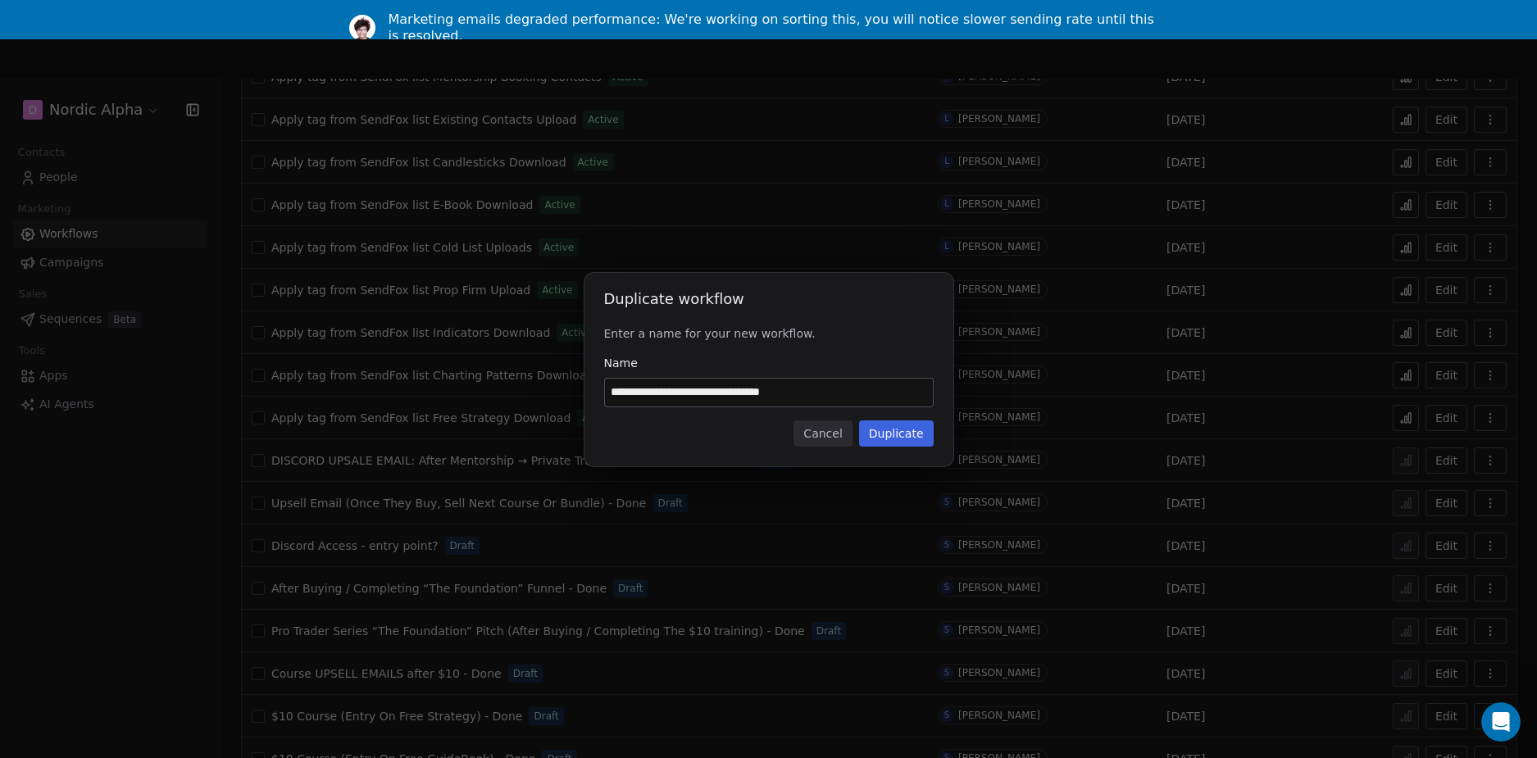
drag, startPoint x: 701, startPoint y: 396, endPoint x: 495, endPoint y: 396, distance: 205.8
click at [495, 396] on div "**********" at bounding box center [768, 379] width 1537 height 265
click at [806, 391] on input "**********" at bounding box center [769, 393] width 328 height 28
type input "**********"
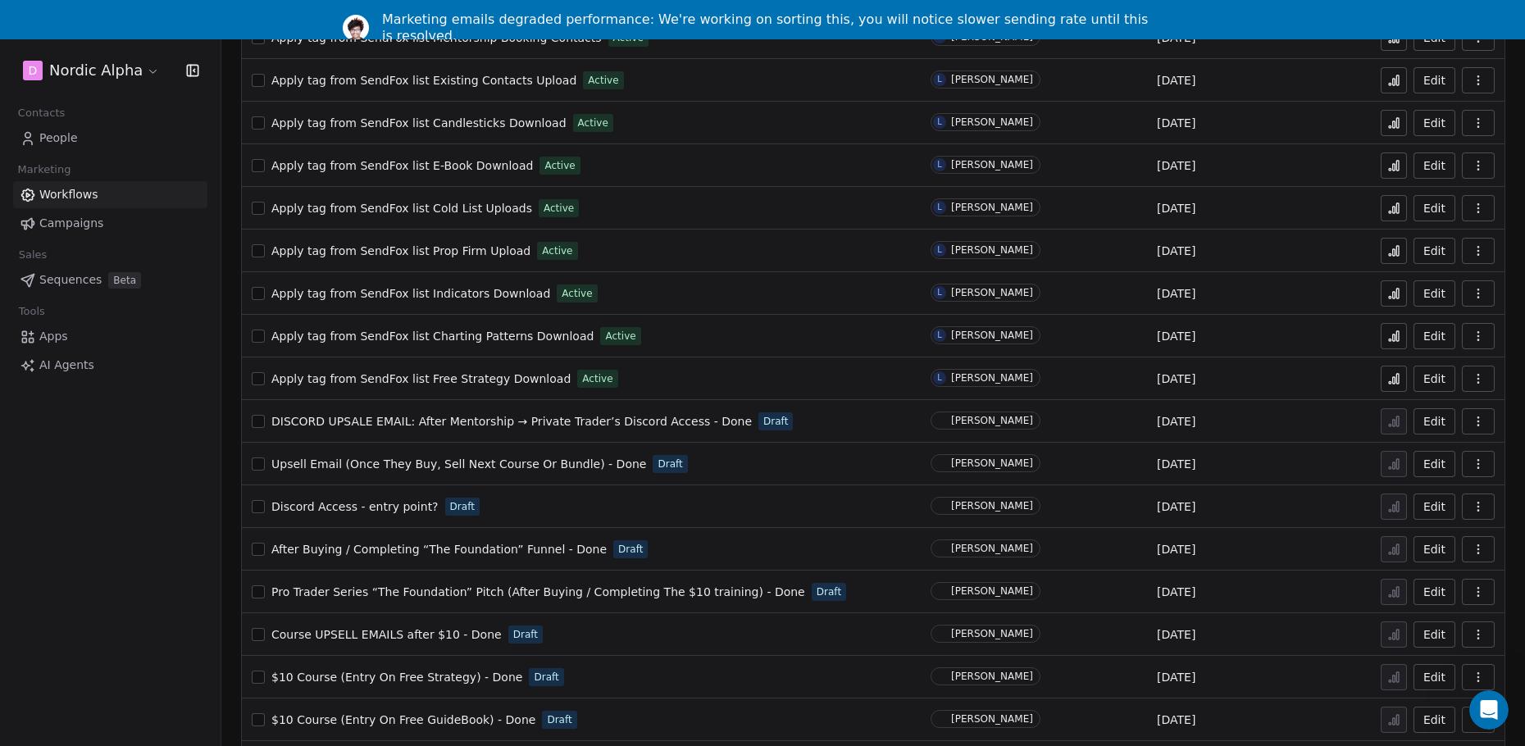
scroll to position [801, 0]
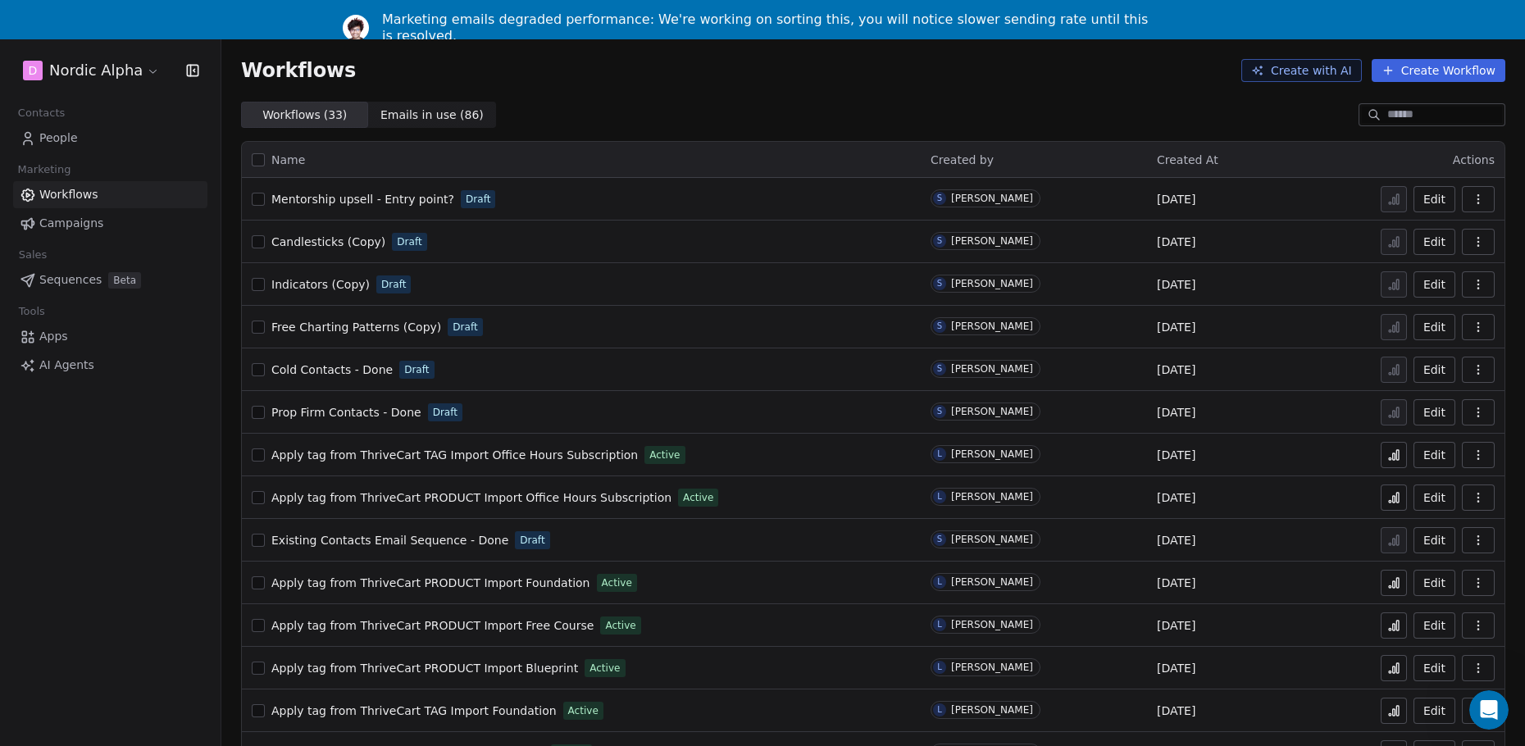
click at [1079, 80] on div "Workflows Create with AI Create Workflow" at bounding box center [873, 70] width 1264 height 23
click at [739, 115] on div "Workflows ( 33 ) Workflows ( 33 ) Emails in use ( 86 ) Emails in use ( 86 )" at bounding box center [873, 115] width 1304 height 26
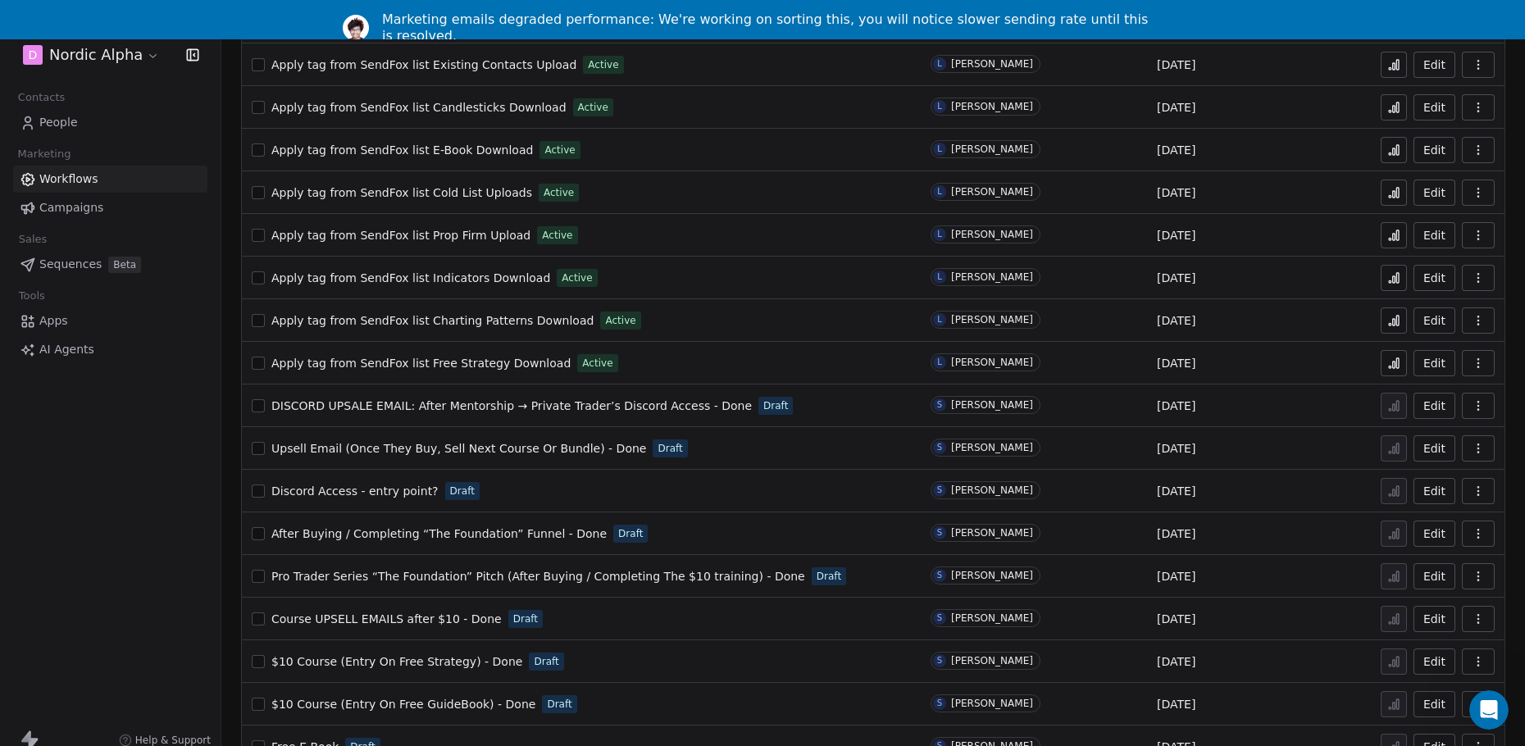
scroll to position [52, 0]
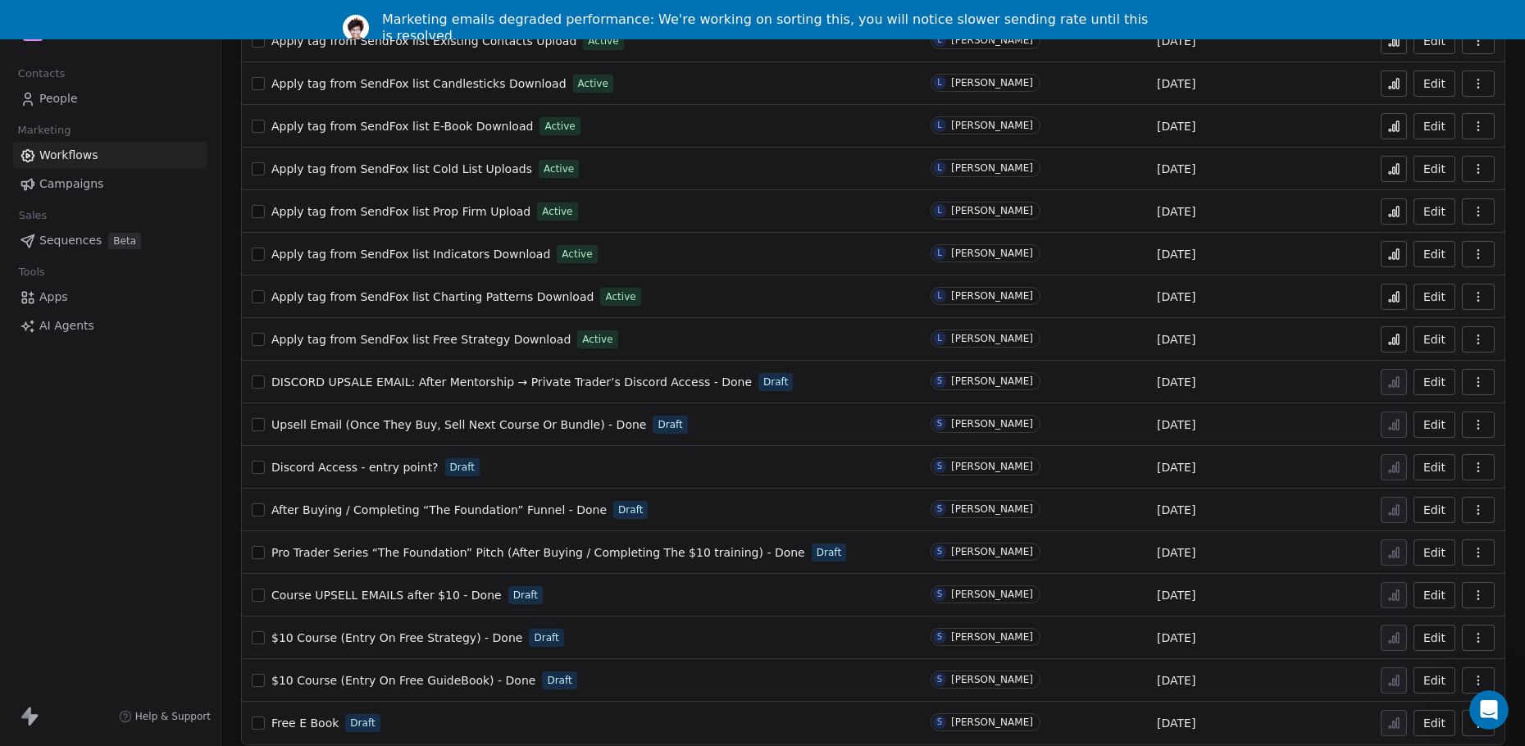
click at [304, 717] on span "Free E Book" at bounding box center [304, 723] width 67 height 13
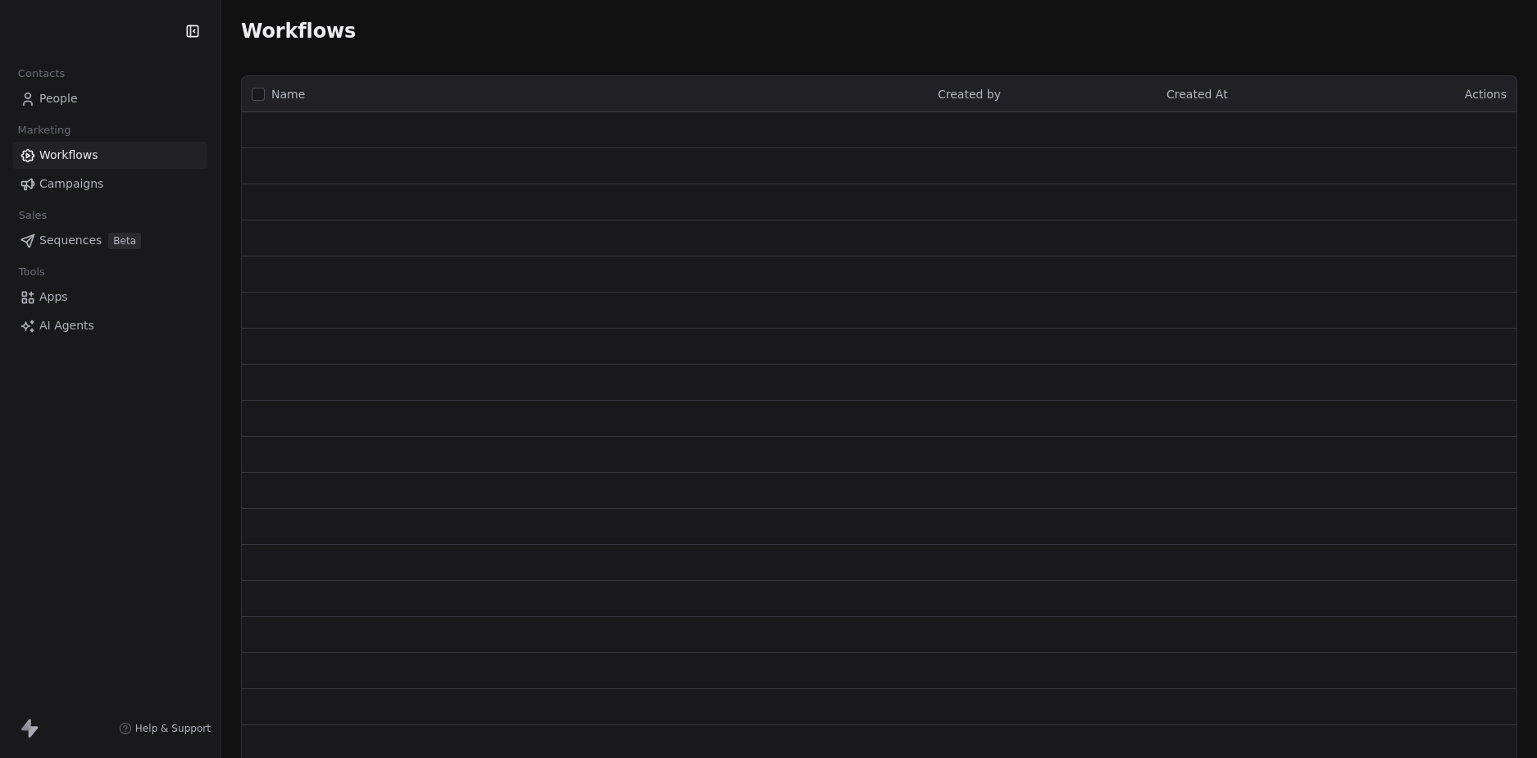
click at [1024, 20] on div "Workflows" at bounding box center [879, 31] width 1276 height 23
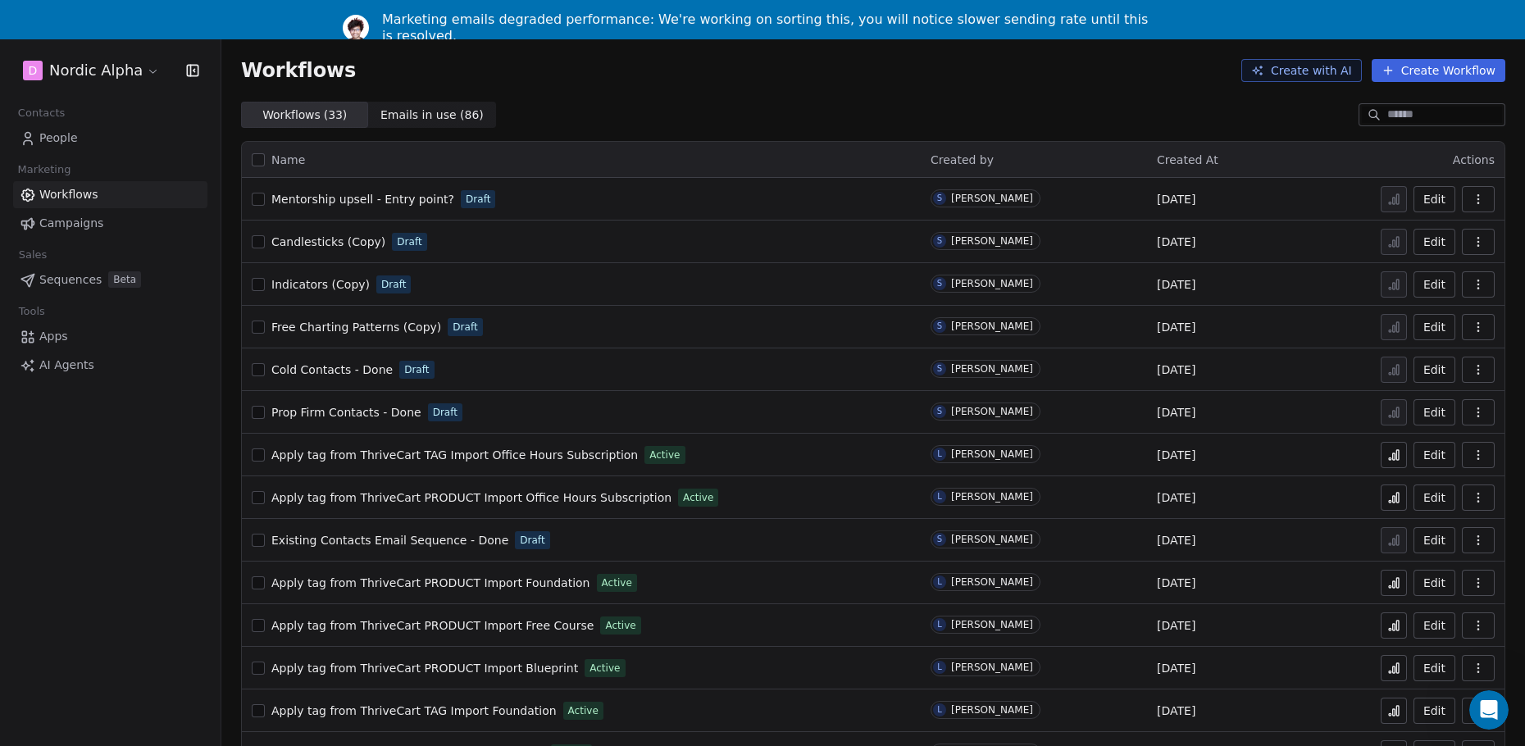
click at [830, 62] on div "Workflows Create with AI Create Workflow" at bounding box center [873, 70] width 1264 height 23
click at [835, 91] on div "Workflows Create with AI Create Workflow" at bounding box center [873, 70] width 1304 height 62
click at [840, 89] on div "Workflows Create with AI Create Workflow" at bounding box center [873, 70] width 1304 height 62
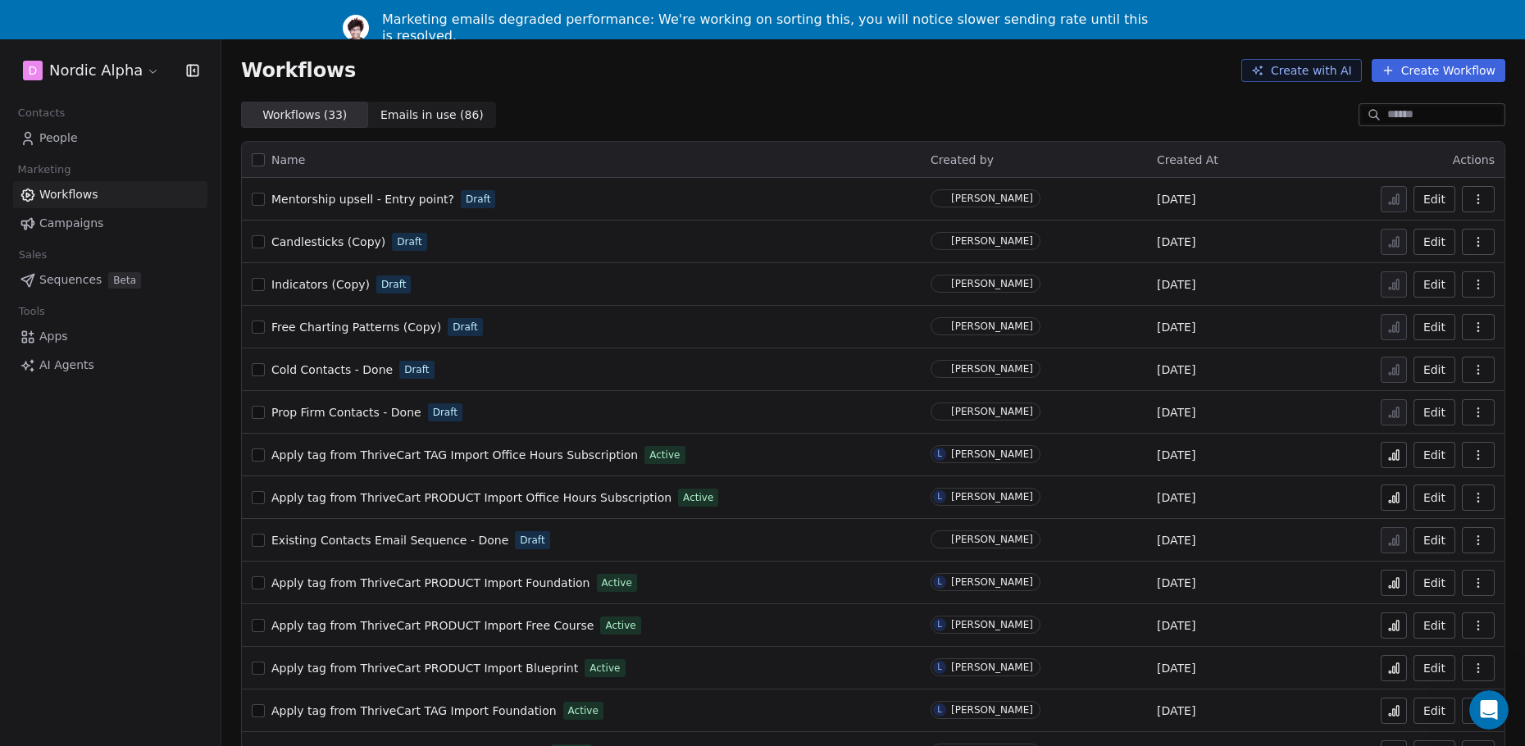
click at [886, 79] on div "Workflows Create with AI Create Workflow" at bounding box center [873, 70] width 1264 height 23
click at [885, 79] on div "Workflows Create with AI Create Workflow" at bounding box center [873, 70] width 1264 height 23
click at [826, 92] on div "Workflows Create with AI Create Workflow" at bounding box center [873, 70] width 1304 height 62
click at [897, 93] on div "Workflows Create with AI Create Workflow" at bounding box center [873, 70] width 1304 height 62
click at [806, 101] on div "Workflows Create with AI Create Workflow" at bounding box center [873, 70] width 1304 height 62
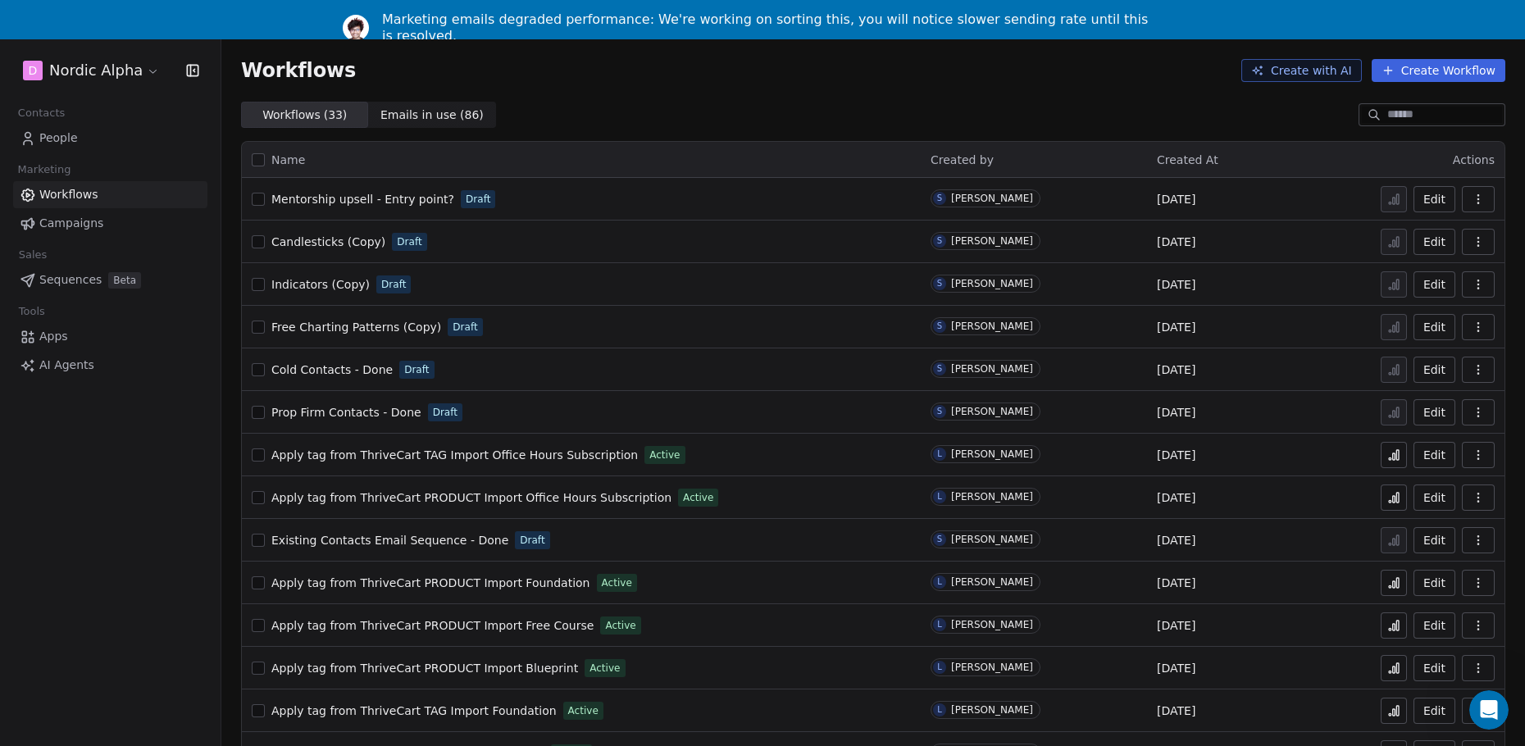
click at [974, 120] on div "Workflows ( 33 ) Workflows ( 33 ) Emails in use ( 86 ) Emails in use ( 86 )" at bounding box center [873, 115] width 1304 height 26
click at [1019, 92] on div "Workflows Create with AI Create Workflow" at bounding box center [873, 70] width 1304 height 62
click at [952, 82] on div "Workflows Create with AI Create Workflow" at bounding box center [873, 70] width 1304 height 62
click at [953, 82] on div "Workflows Create with AI Create Workflow" at bounding box center [873, 70] width 1304 height 62
click at [853, 87] on div "Workflows Create with AI Create Workflow" at bounding box center [873, 70] width 1304 height 62
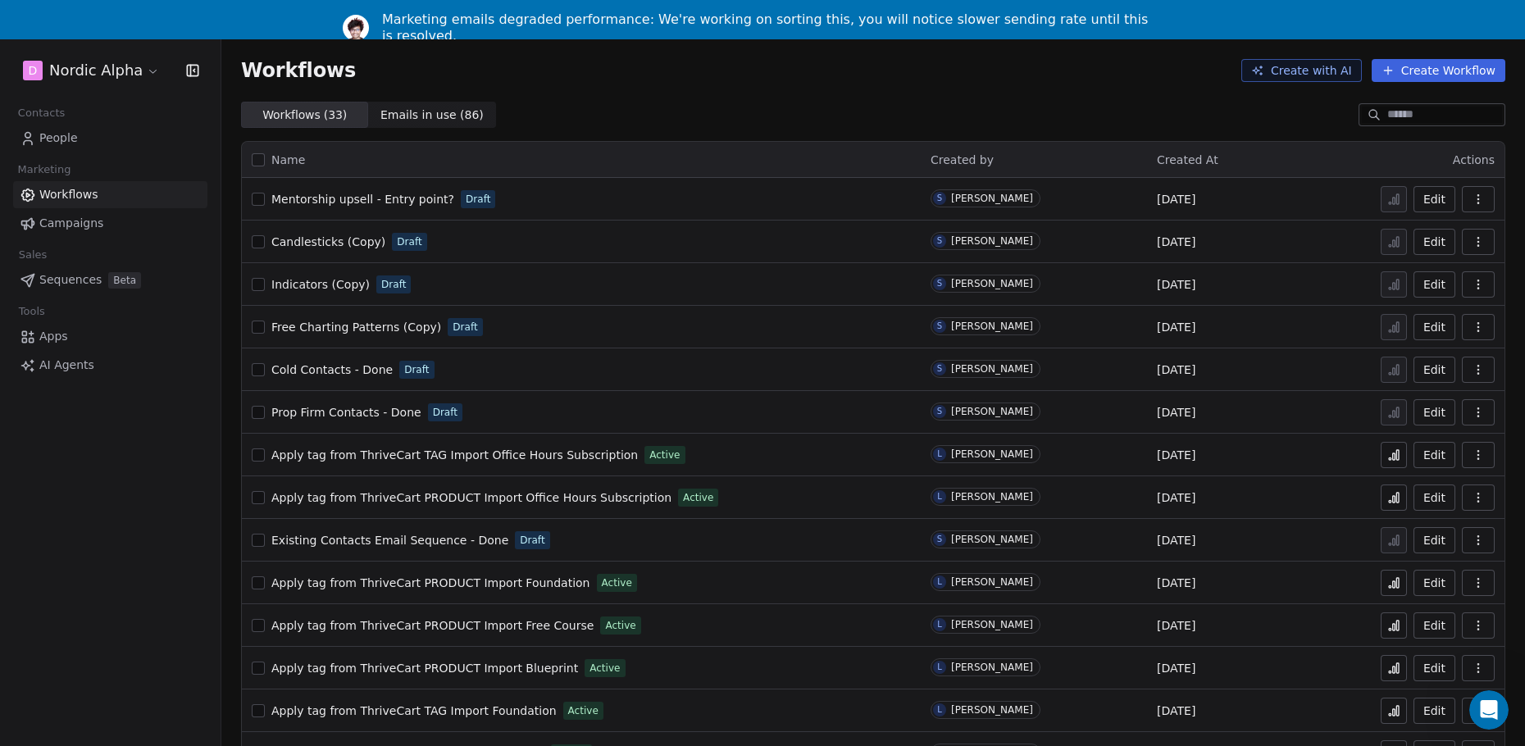
click at [845, 90] on div "Workflows Create with AI Create Workflow" at bounding box center [873, 70] width 1304 height 62
click at [872, 98] on div "Workflows Create with AI Create Workflow" at bounding box center [873, 70] width 1304 height 62
click at [896, 85] on div "Workflows Create with AI Create Workflow" at bounding box center [873, 70] width 1304 height 62
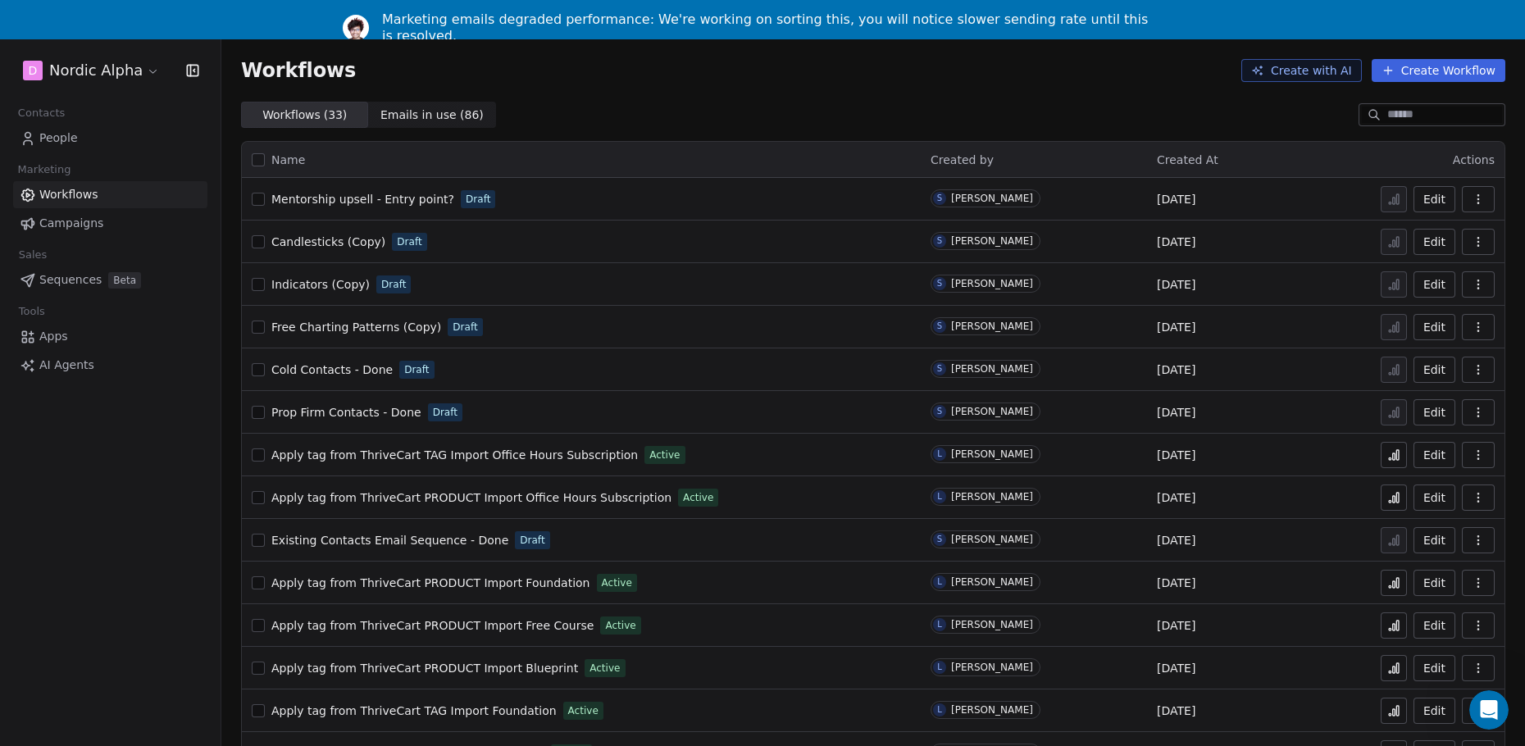
click at [976, 84] on div "Workflows Create with AI Create Workflow" at bounding box center [873, 70] width 1304 height 62
click at [1035, 76] on div "Workflows Create with AI Create Workflow" at bounding box center [873, 70] width 1264 height 23
click at [1044, 71] on div "Workflows Create with AI Create Workflow" at bounding box center [873, 70] width 1264 height 23
click at [1064, 87] on div "Workflows Create with AI Create Workflow" at bounding box center [873, 70] width 1304 height 62
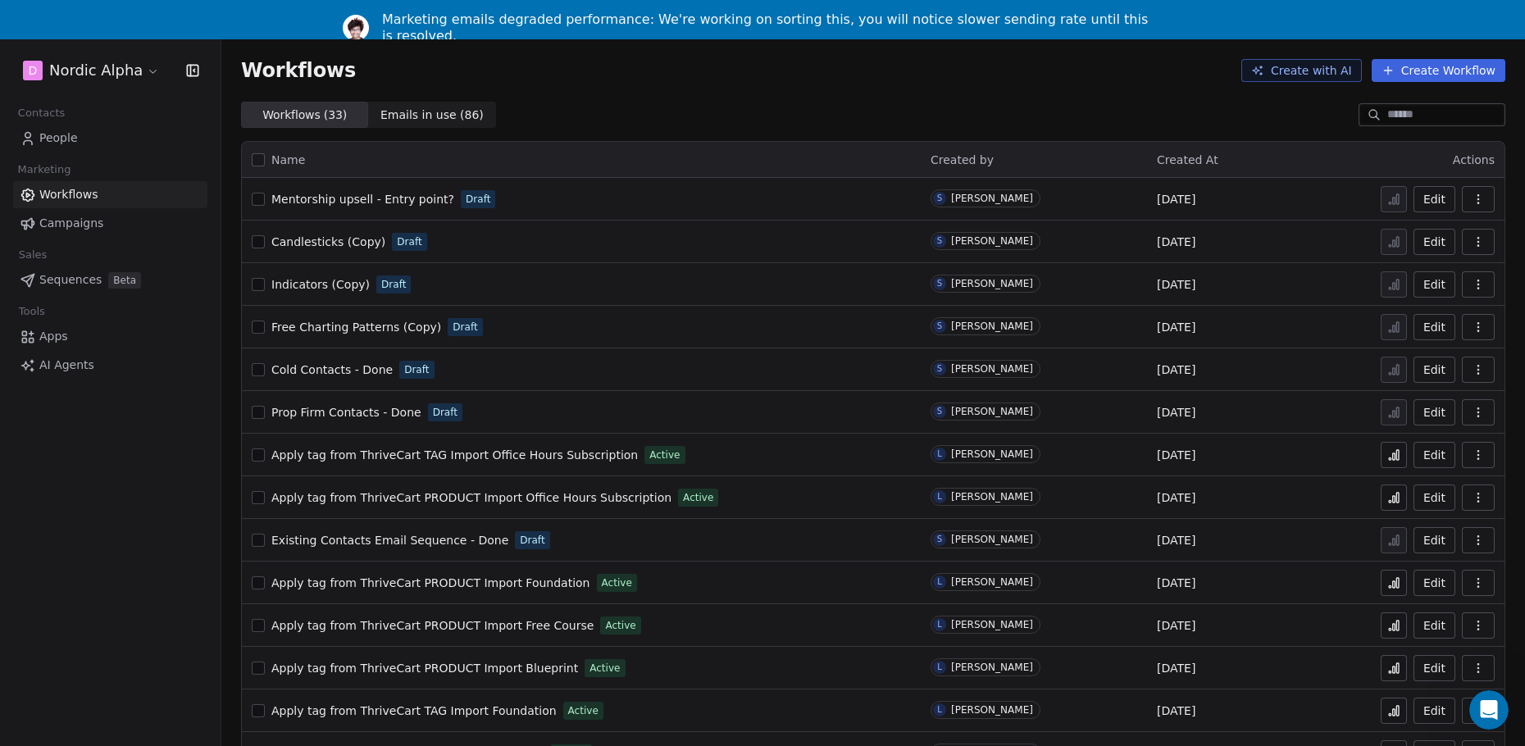
click at [1066, 97] on div "Workflows Create with AI Create Workflow" at bounding box center [873, 70] width 1304 height 62
click at [1063, 97] on div "Workflows Create with AI Create Workflow" at bounding box center [873, 70] width 1304 height 62
click at [900, 80] on div "Workflows Create with AI Create Workflow" at bounding box center [873, 70] width 1264 height 23
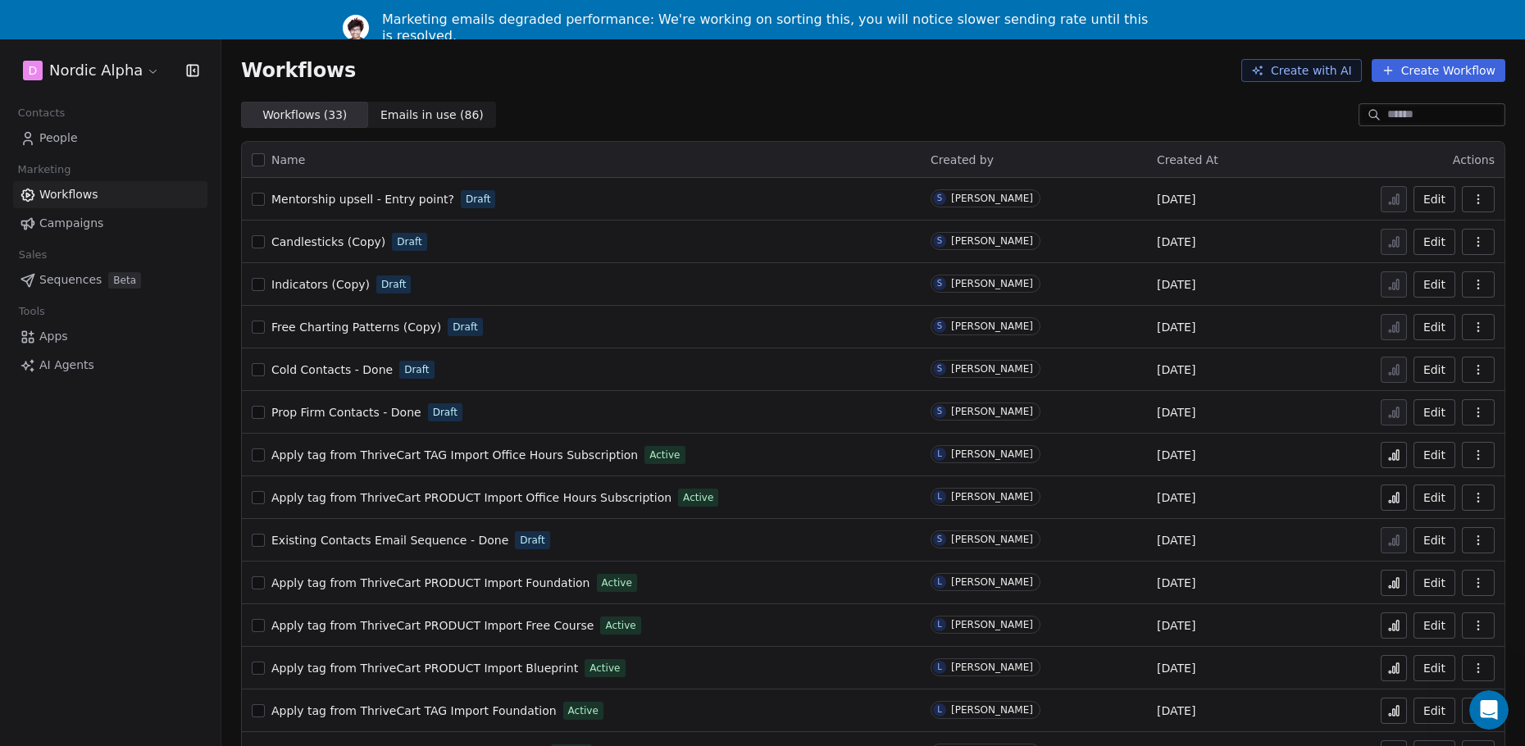
click at [1010, 92] on div "Workflows Create with AI Create Workflow" at bounding box center [873, 70] width 1304 height 62
click at [835, 97] on div "Workflows Create with AI Create Workflow" at bounding box center [873, 70] width 1304 height 62
click at [828, 99] on div "Workflows Create with AI Create Workflow" at bounding box center [873, 70] width 1304 height 62
click at [828, 98] on div "Workflows Create with AI Create Workflow" at bounding box center [873, 70] width 1304 height 62
click at [1005, 107] on div "Workflows ( 33 ) Workflows ( 33 ) Emails in use ( 86 ) Emails in use ( 86 )" at bounding box center [873, 115] width 1304 height 26
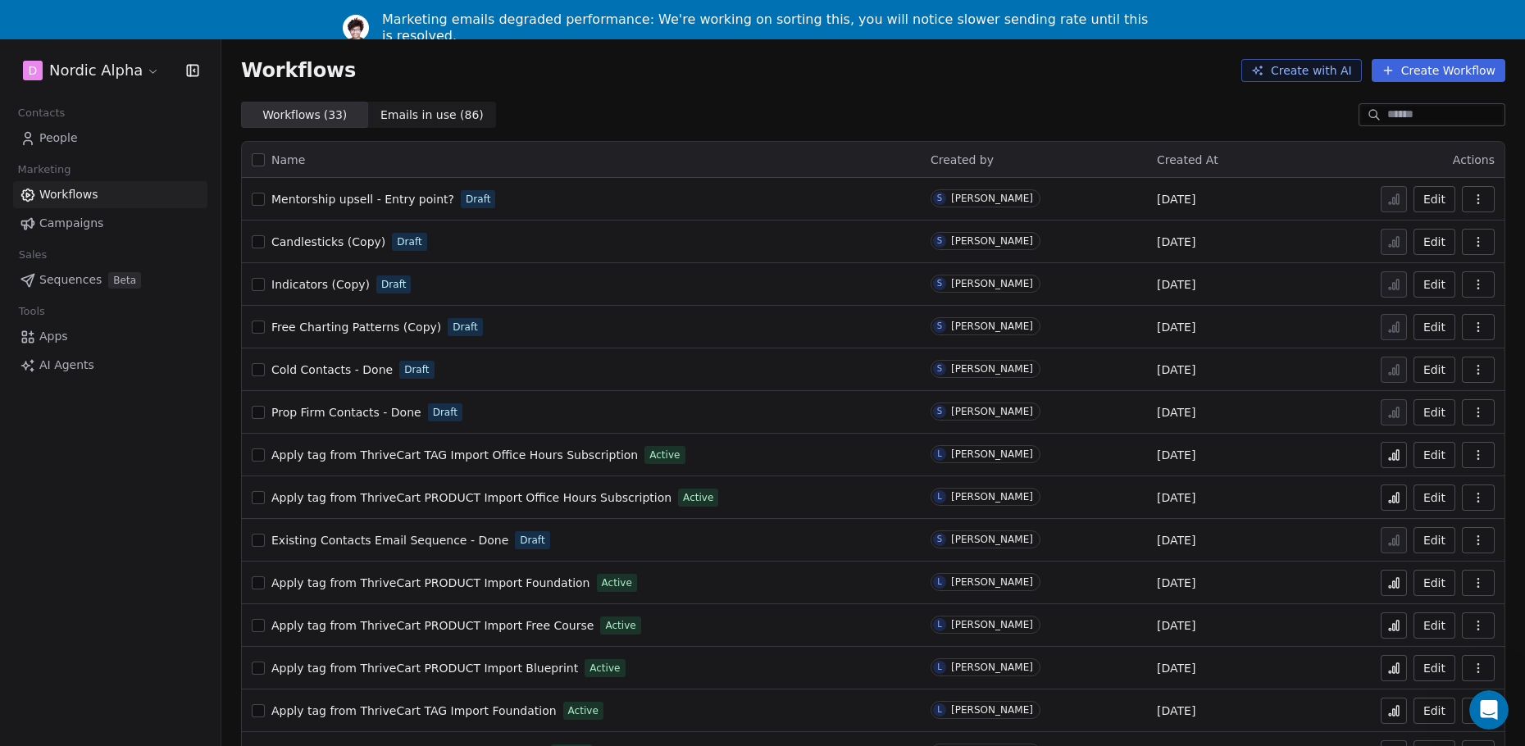
click at [1108, 109] on div "Workflows ( 33 ) Workflows ( 33 ) Emails in use ( 86 ) Emails in use ( 86 )" at bounding box center [873, 115] width 1304 height 26
click at [1085, 84] on div "Workflows Create with AI Create Workflow" at bounding box center [873, 70] width 1304 height 62
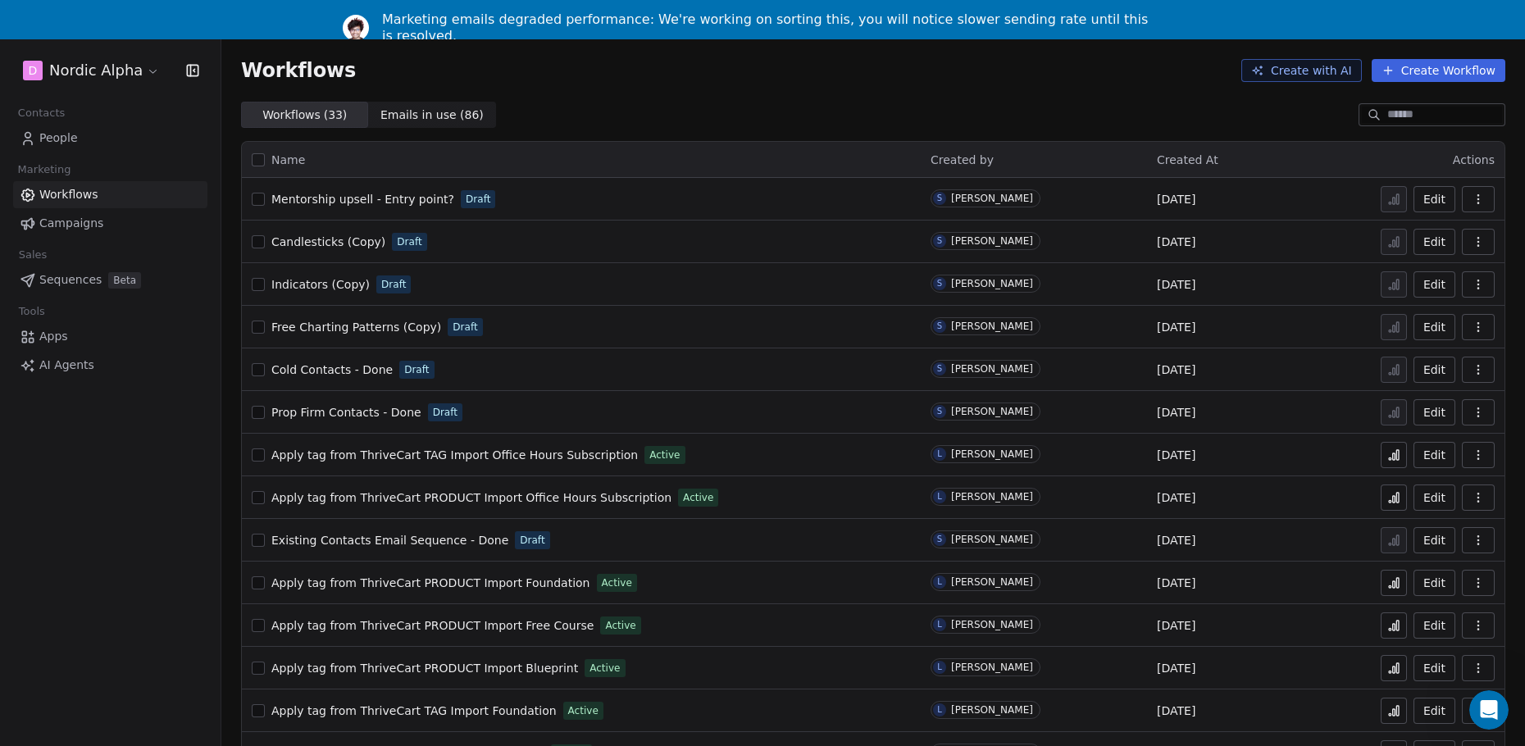
click at [1085, 84] on div "Workflows Create with AI Create Workflow" at bounding box center [873, 70] width 1304 height 62
click at [1084, 84] on div "Workflows Create with AI Create Workflow" at bounding box center [873, 70] width 1304 height 62
click at [1085, 89] on div "Workflows Create with AI Create Workflow" at bounding box center [873, 70] width 1304 height 62
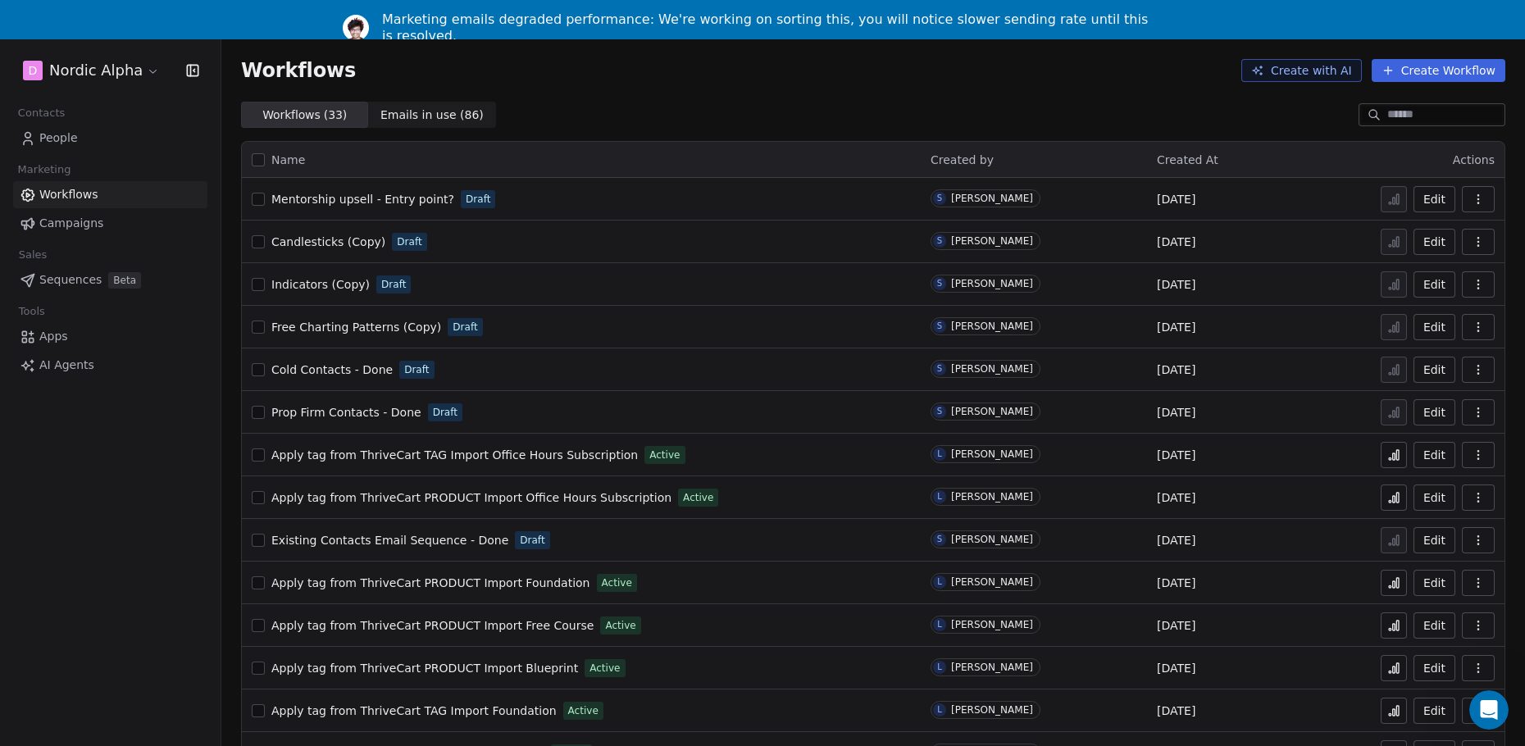
click at [1085, 89] on div "Workflows Create with AI Create Workflow" at bounding box center [873, 70] width 1304 height 62
click at [1090, 88] on div "Workflows Create with AI Create Workflow" at bounding box center [873, 70] width 1304 height 62
click at [1072, 84] on div "Workflows Create with AI Create Workflow" at bounding box center [873, 70] width 1304 height 62
